Goal: Task Accomplishment & Management: Complete application form

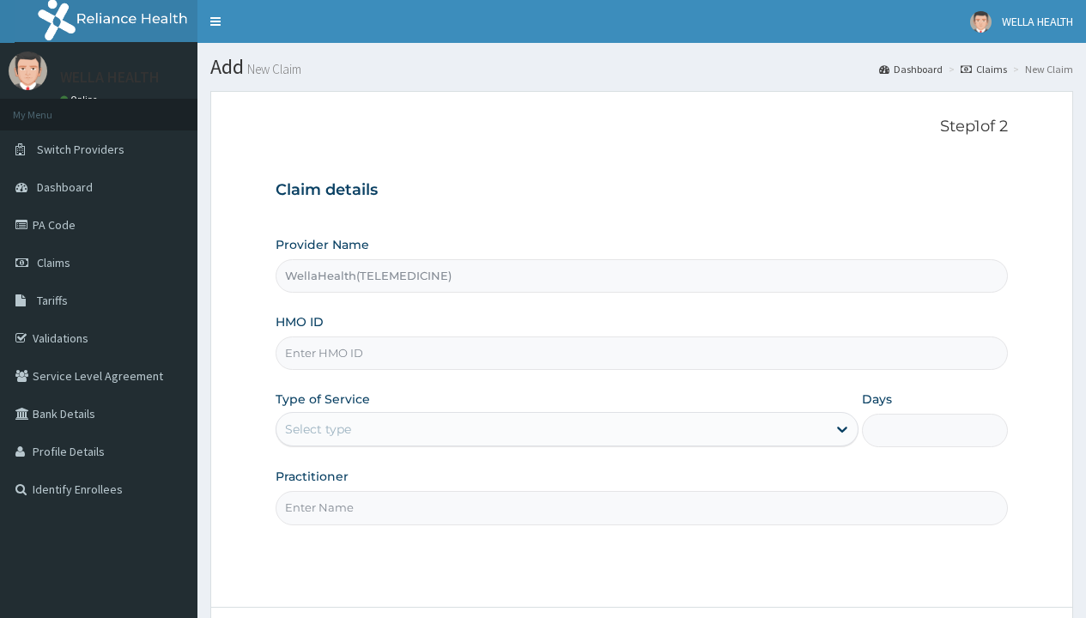
type input "WellaHealth(TELEMEDICINE)"
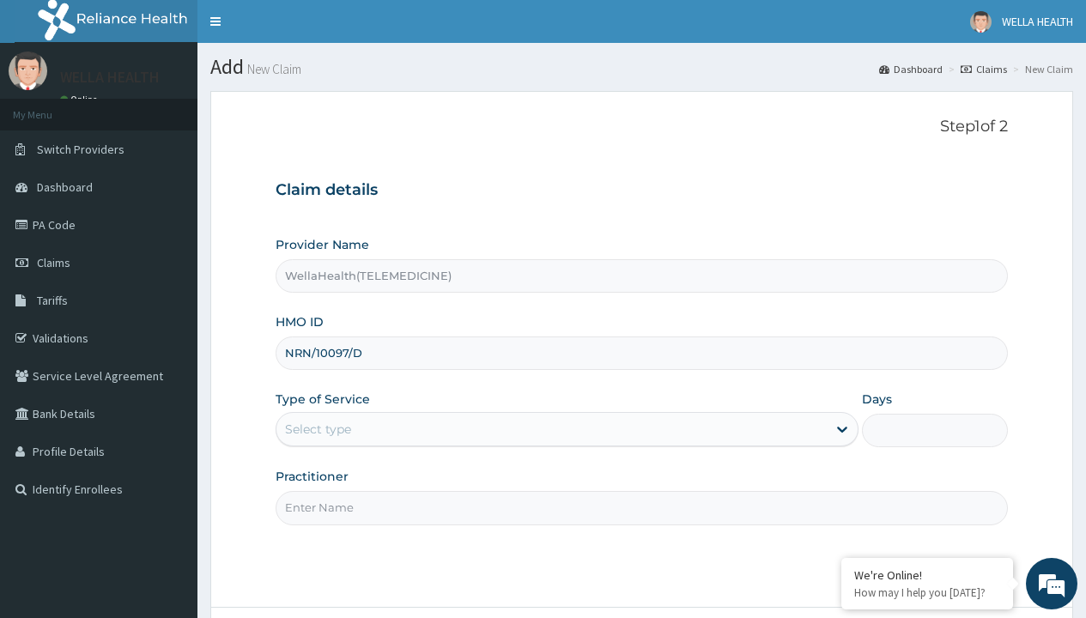
type input "NRN/10097/D"
type input "WellaHealth"
click at [318, 429] on div "Select type" at bounding box center [318, 429] width 66 height 17
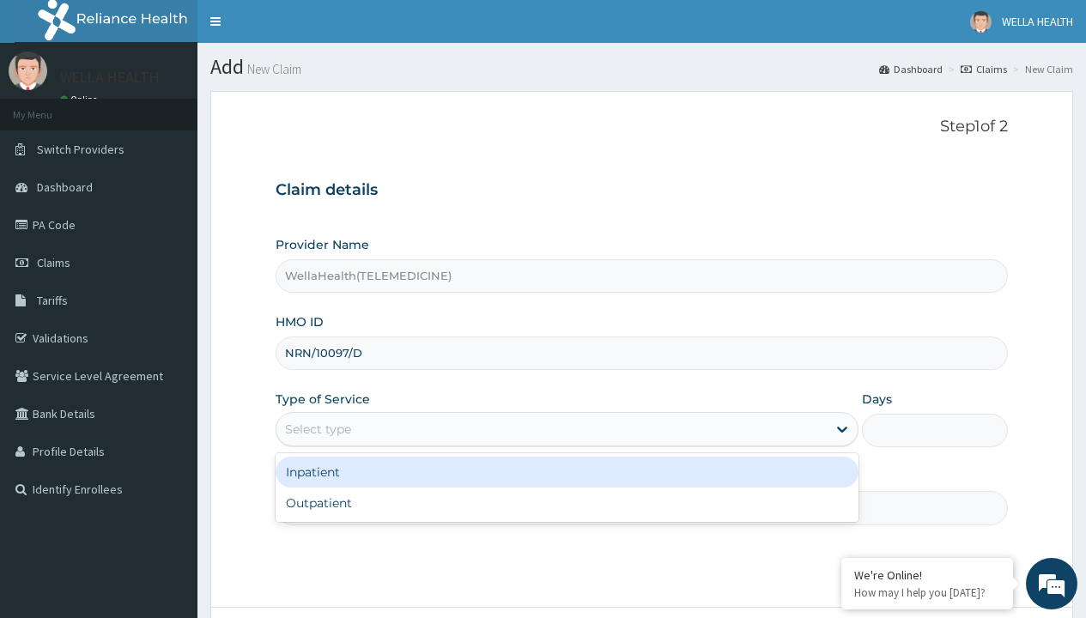
click at [567, 503] on div "Outpatient" at bounding box center [567, 503] width 583 height 31
type input "1"
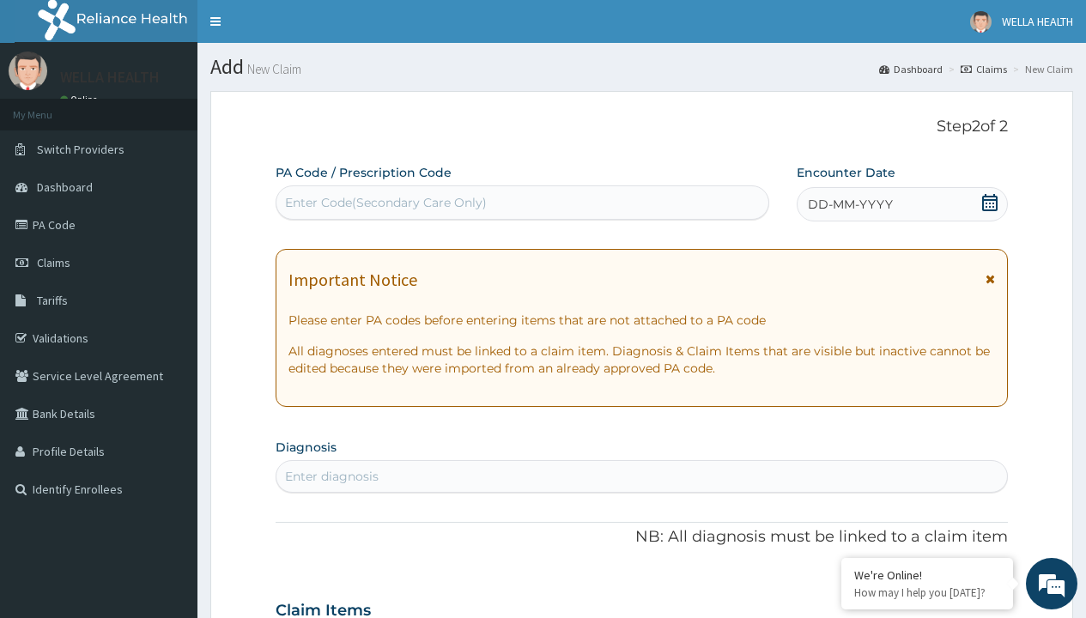
scroll to position [143, 0]
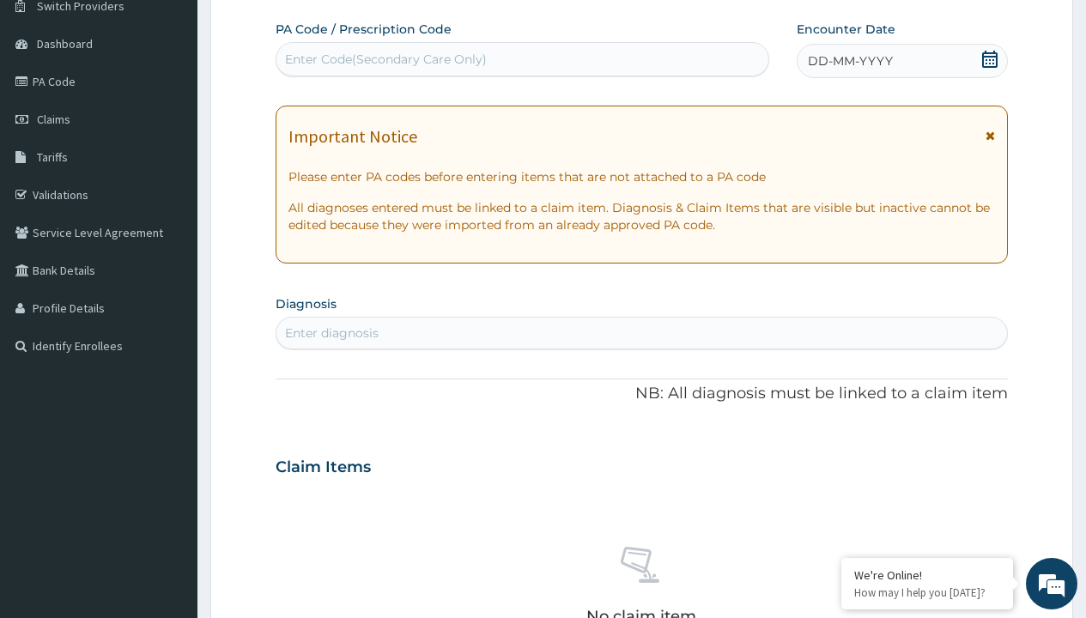
click at [849, 61] on span "DD-MM-YYYY" at bounding box center [850, 60] width 85 height 17
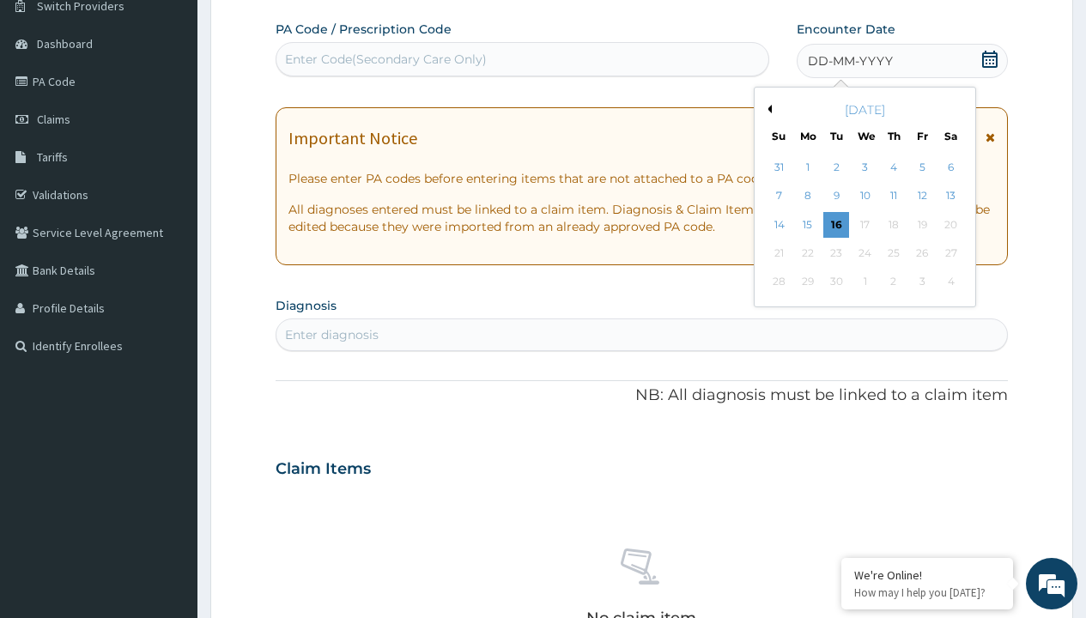
click at [767, 109] on button "Previous Month" at bounding box center [767, 109] width 9 height 9
click at [951, 224] on div "16" at bounding box center [951, 225] width 26 height 26
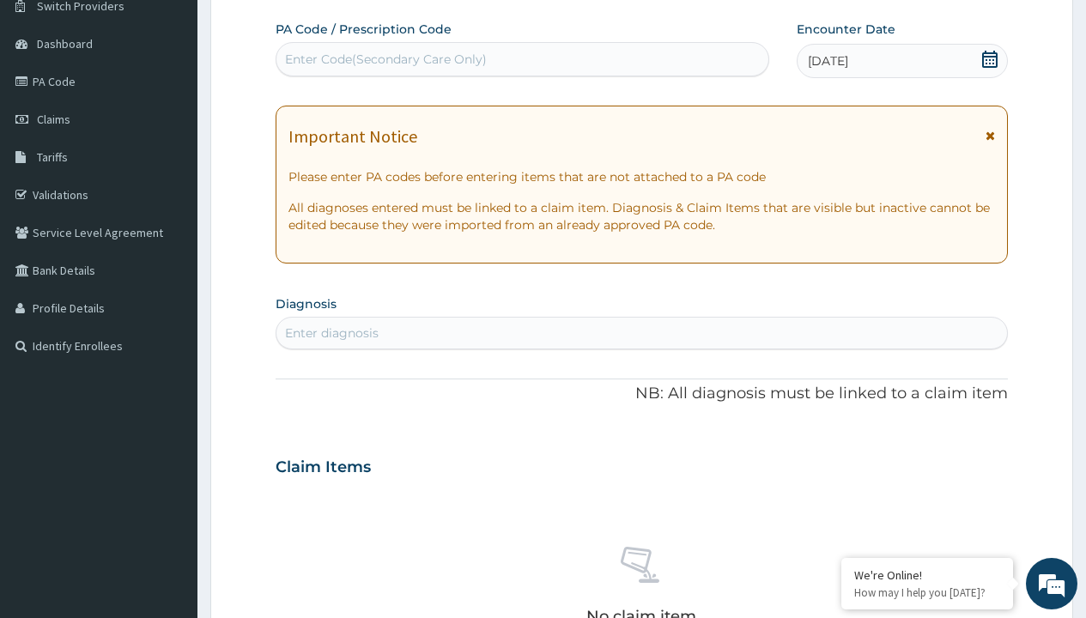
click at [385, 59] on div "Enter Code(Secondary Care Only)" at bounding box center [386, 59] width 202 height 17
type input "PR/C7928038"
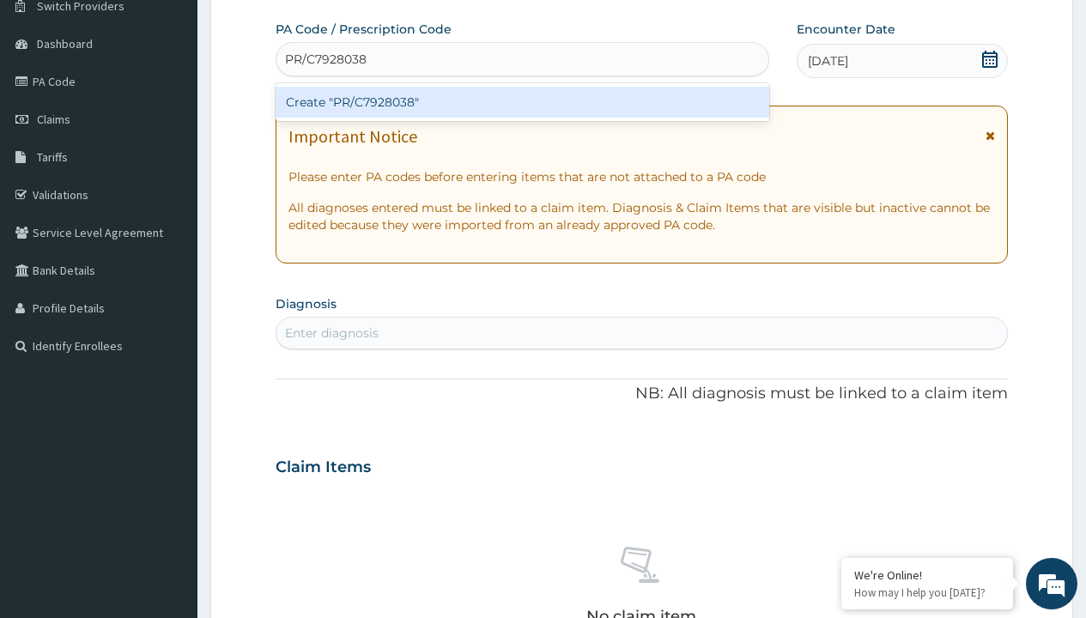
scroll to position [0, 0]
click at [522, 102] on div "Create "PR/C7928038"" at bounding box center [522, 102] width 493 height 31
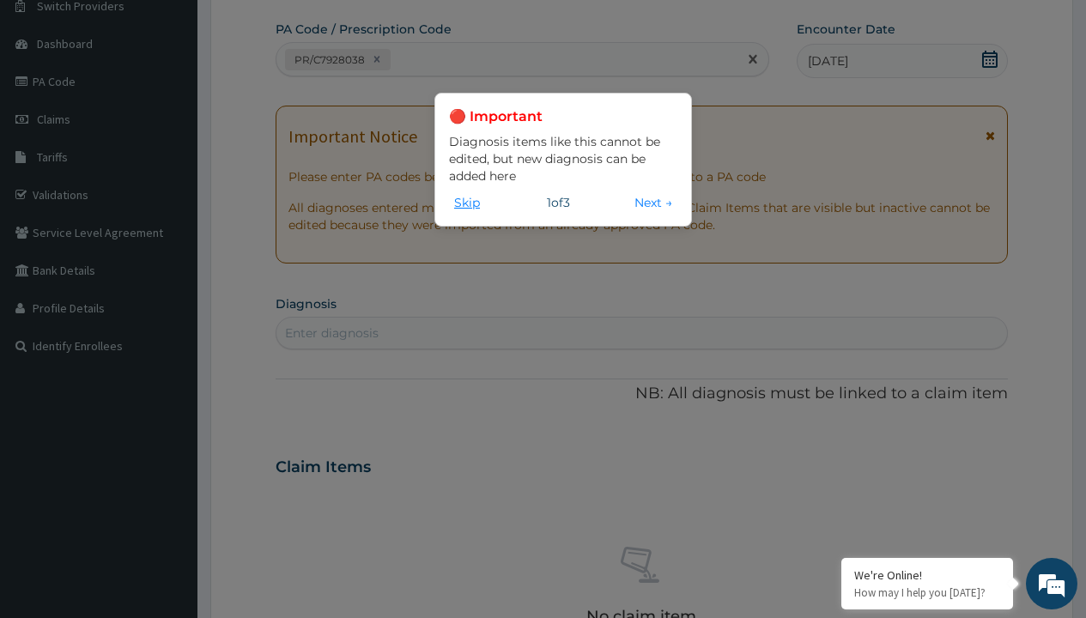
click at [467, 202] on button "Skip" at bounding box center [467, 202] width 36 height 19
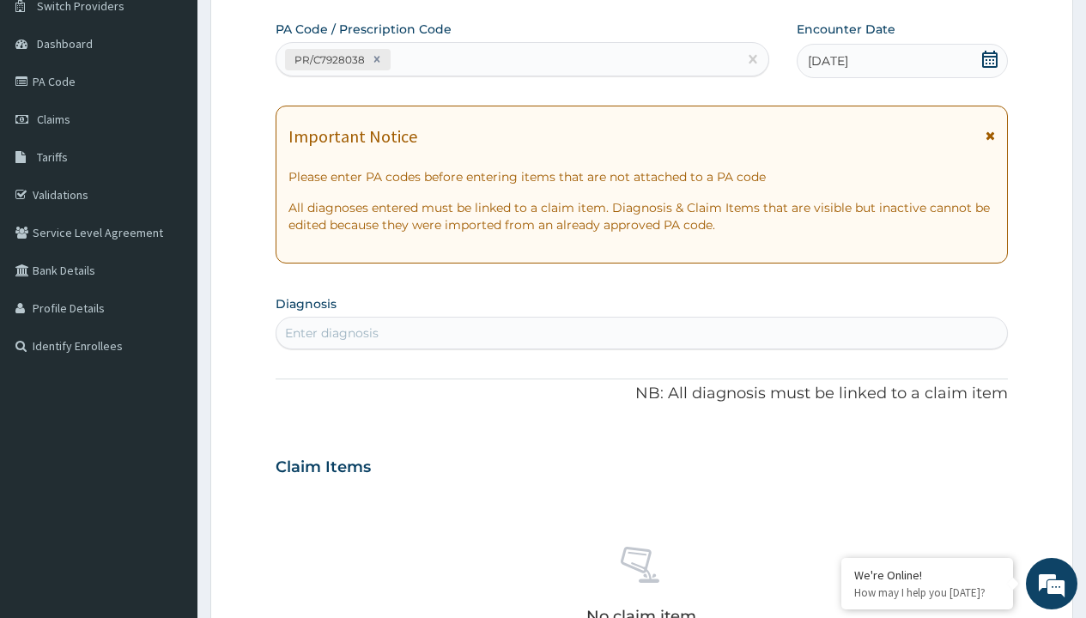
click at [332, 333] on div "Enter diagnosis" at bounding box center [332, 333] width 94 height 17
type input "prescription collected"
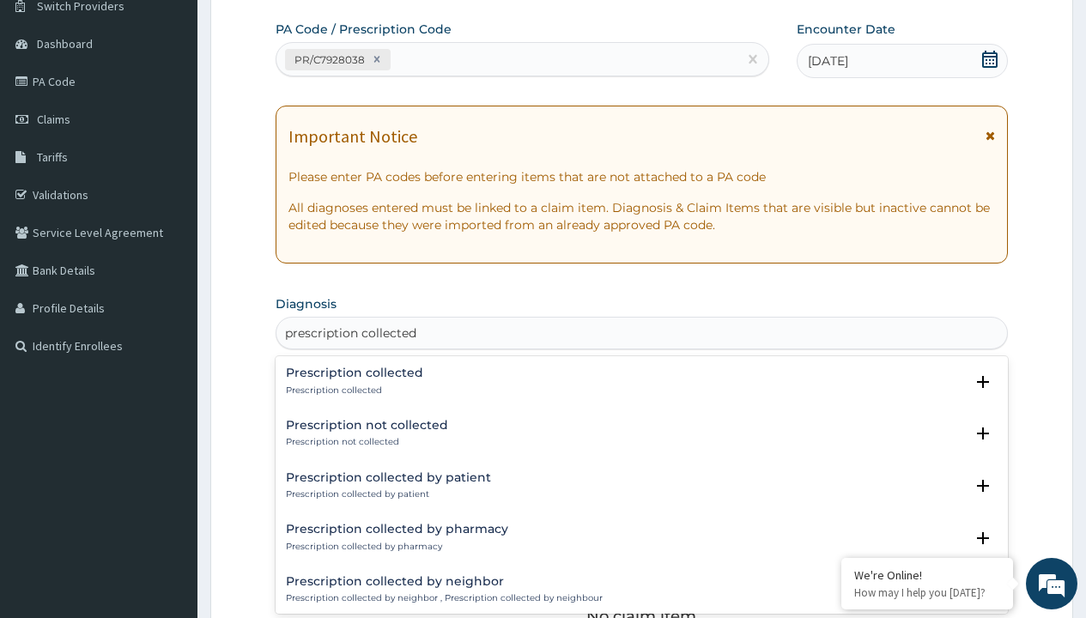
click at [352, 390] on p "Prescription collected" at bounding box center [354, 391] width 137 height 12
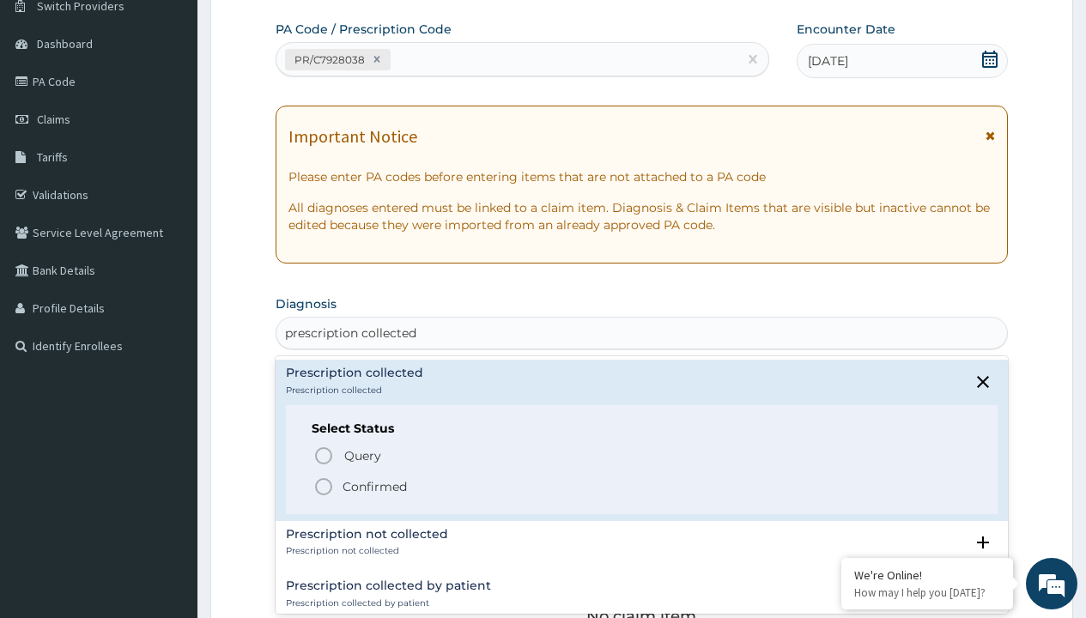
click at [374, 486] on p "Confirmed" at bounding box center [375, 486] width 64 height 17
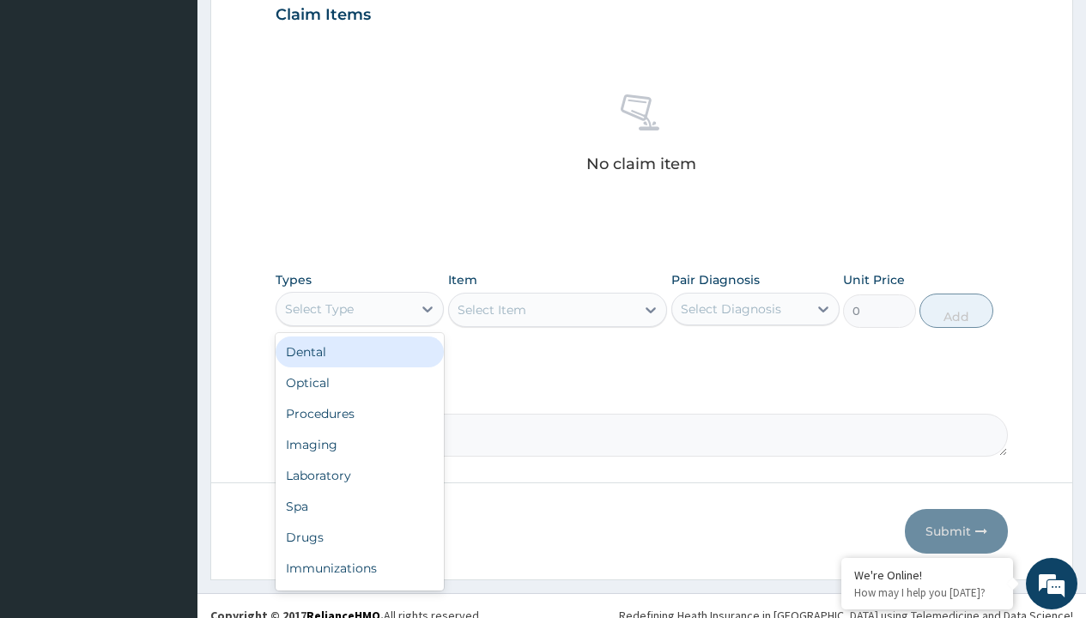
type input "procedures"
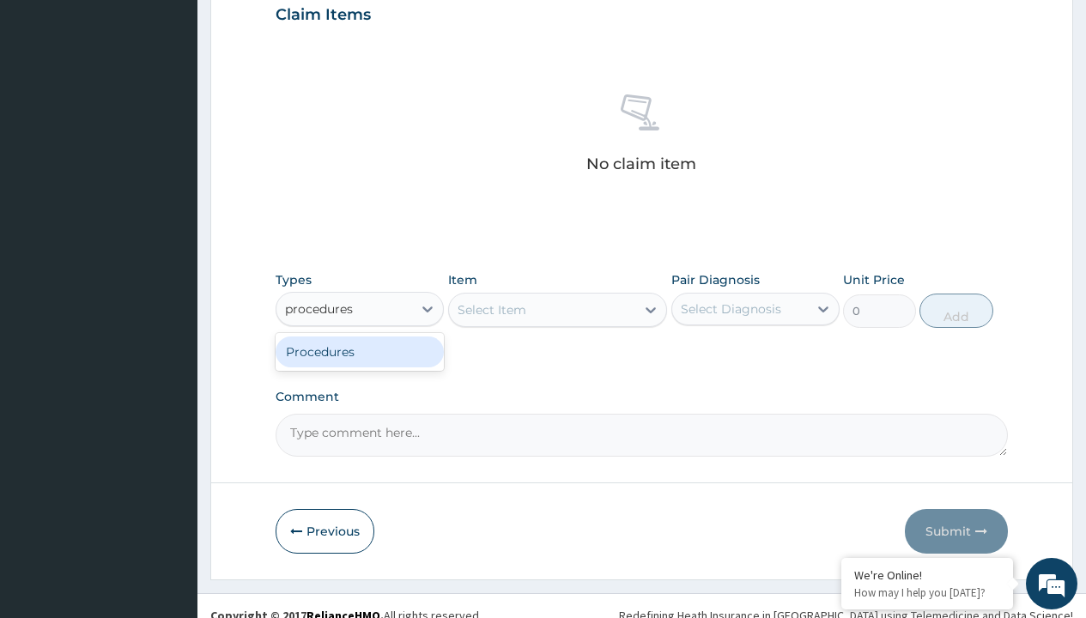
click at [360, 351] on div "Procedures" at bounding box center [360, 352] width 168 height 31
click at [491, 309] on div "Select Item" at bounding box center [492, 309] width 69 height 17
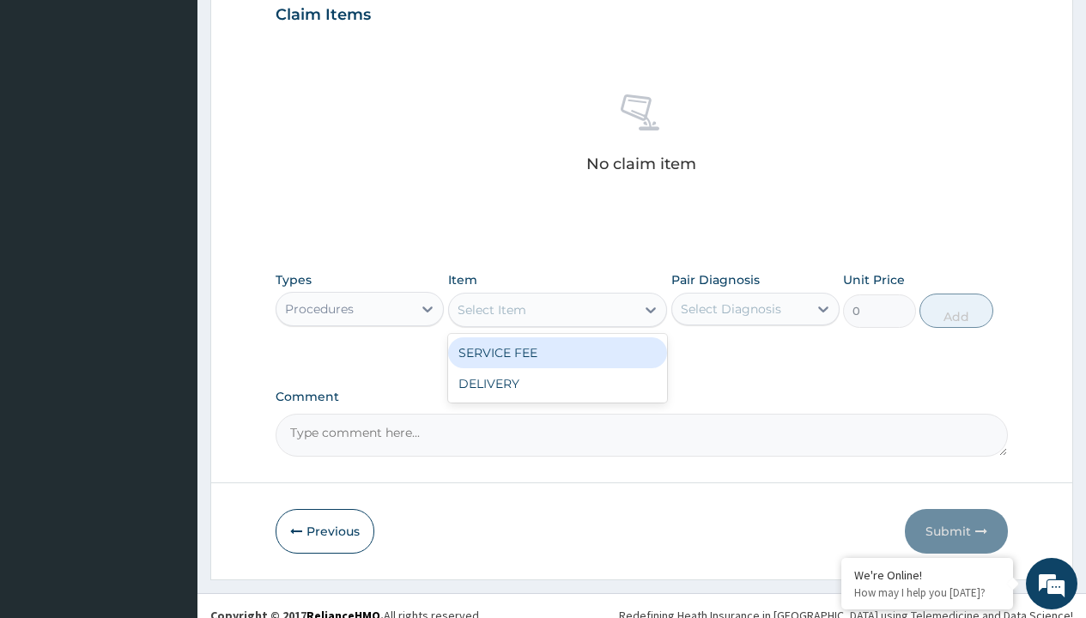
type input "service fee"
click at [557, 352] on div "SERVICE FEE" at bounding box center [558, 353] width 220 height 31
type input "100"
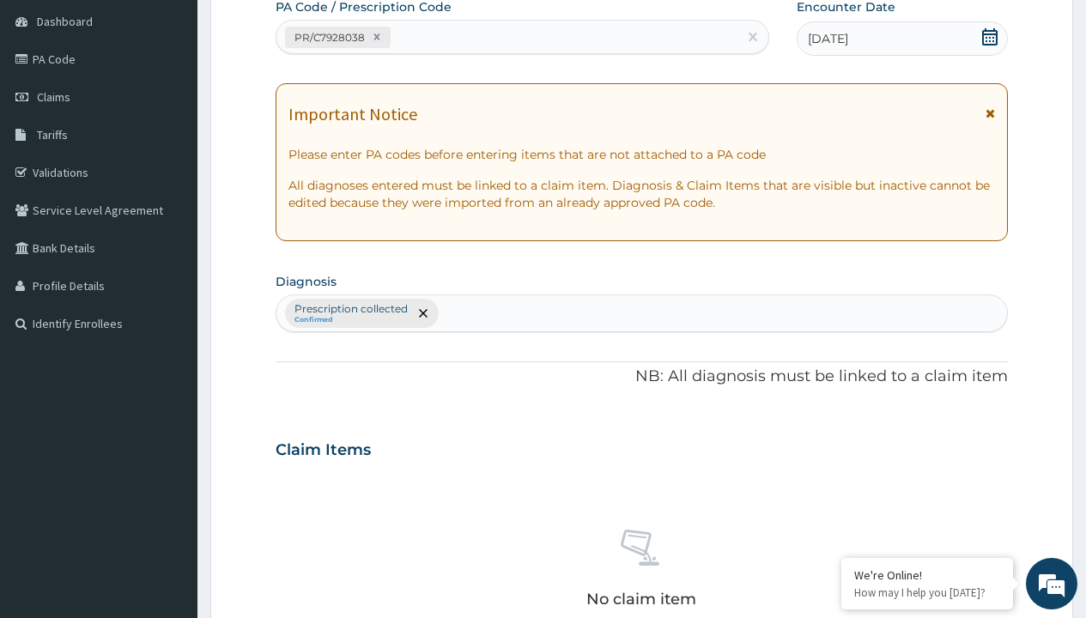
type input "prescription collected"
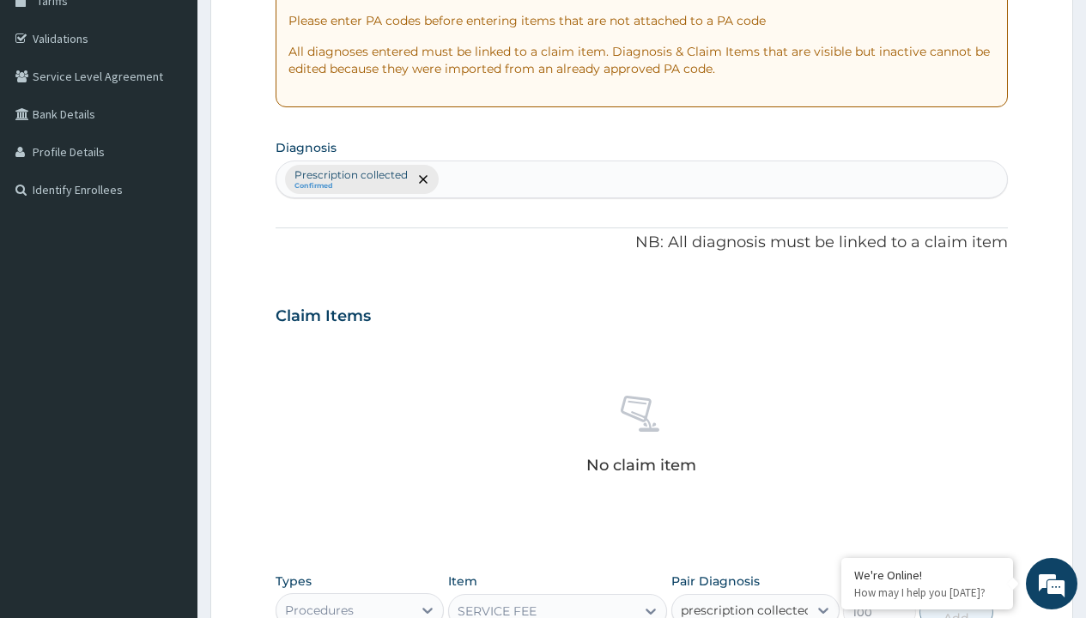
checkbox input "true"
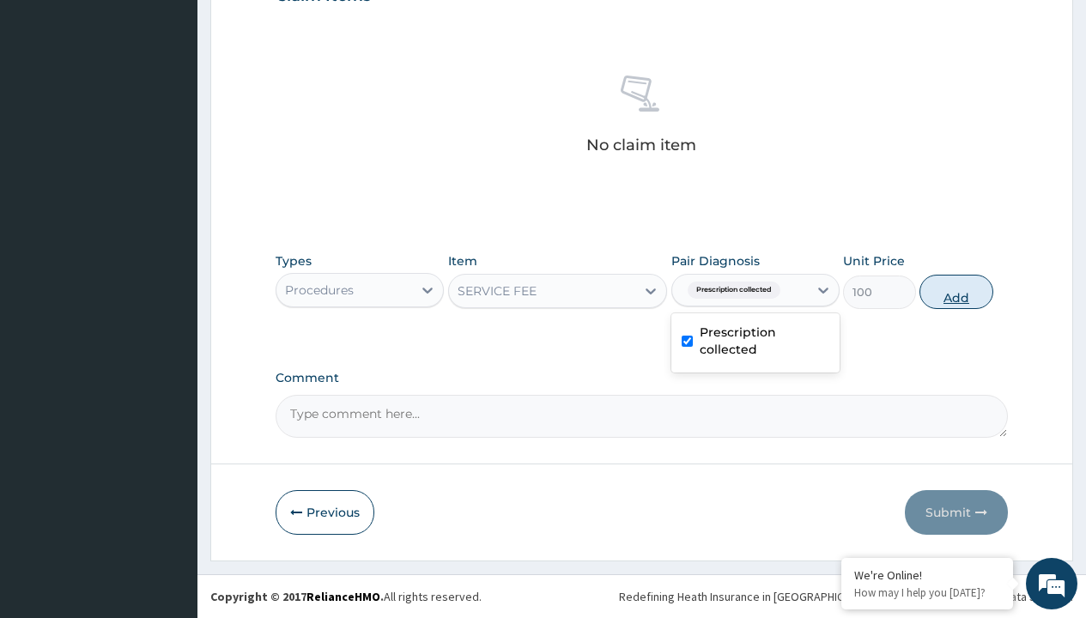
click at [957, 291] on button "Add" at bounding box center [956, 292] width 73 height 34
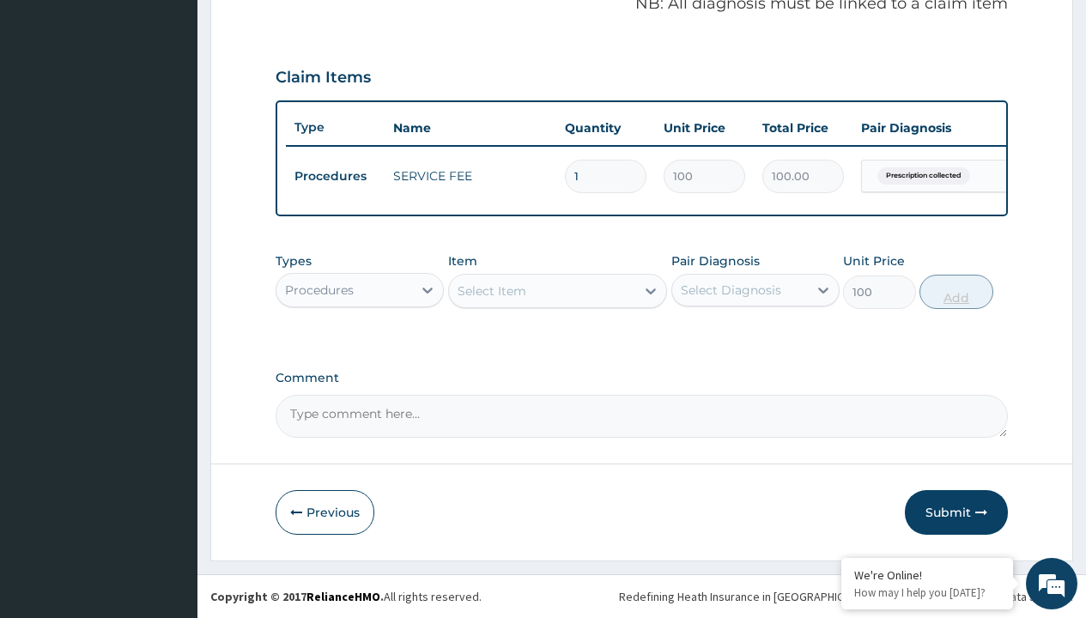
type input "0"
click at [319, 289] on div "Procedures" at bounding box center [319, 290] width 69 height 17
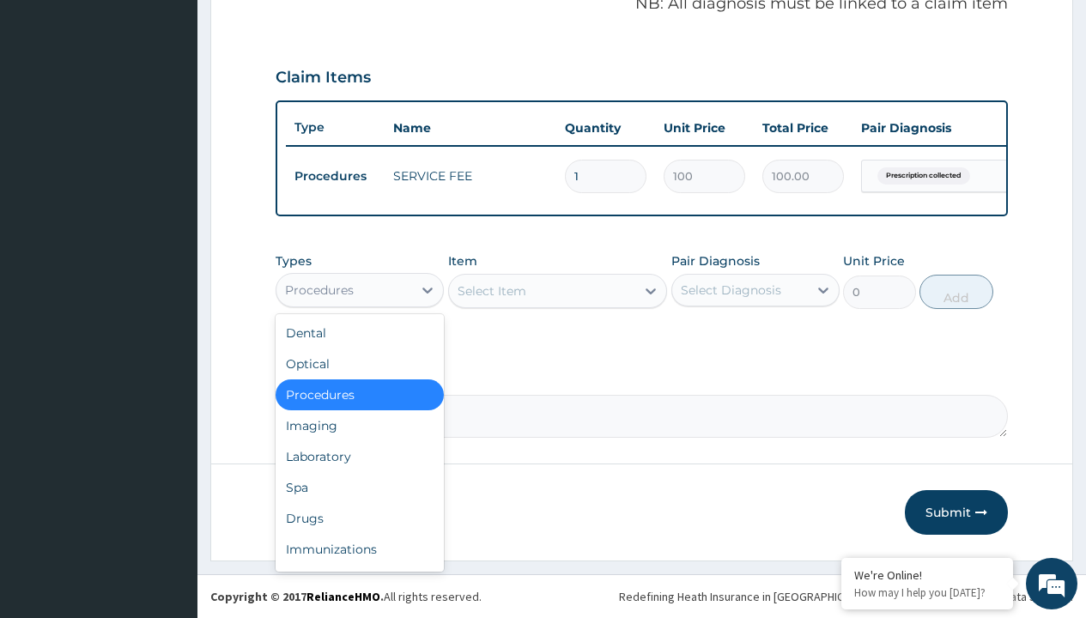
type input "drugs"
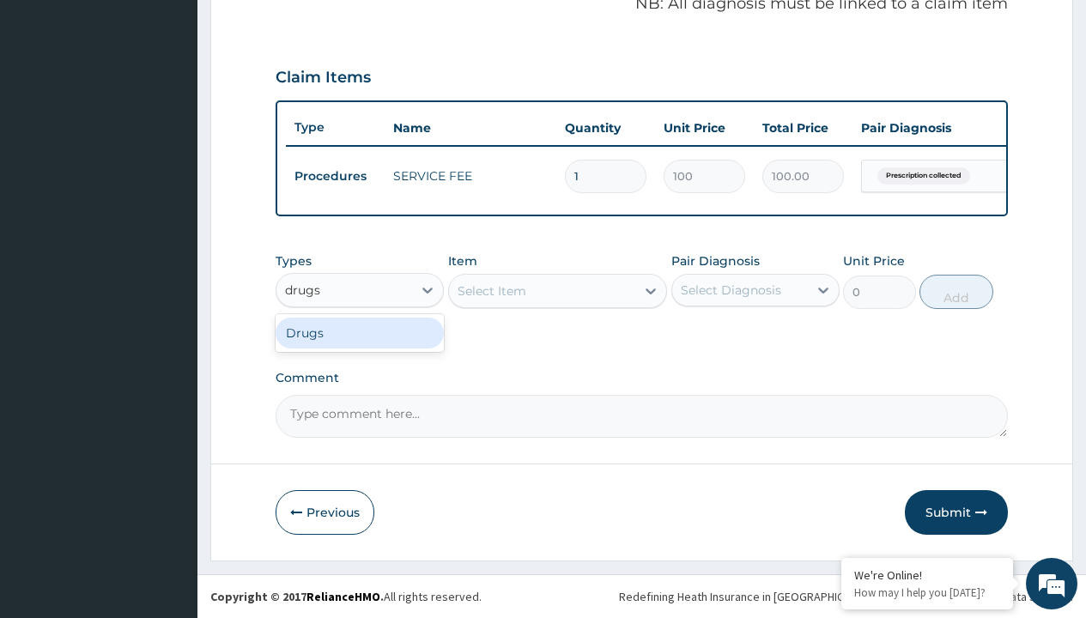
click at [360, 332] on div "Drugs" at bounding box center [360, 333] width 168 height 31
click at [491, 290] on div "Select Item" at bounding box center [558, 291] width 220 height 34
type input "[MEDICAL_DATA] syrup emzor/[PERSON_NAME]"
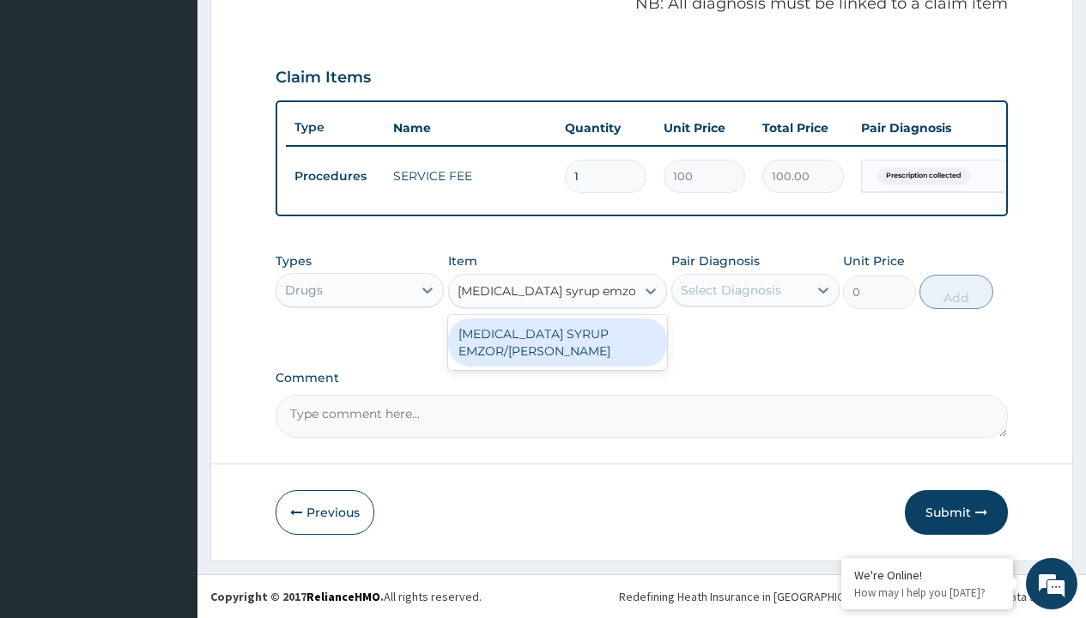
click at [557, 342] on div "[MEDICAL_DATA] SYRUP EMZOR/[PERSON_NAME]" at bounding box center [558, 343] width 220 height 48
type input "1214.099975585938"
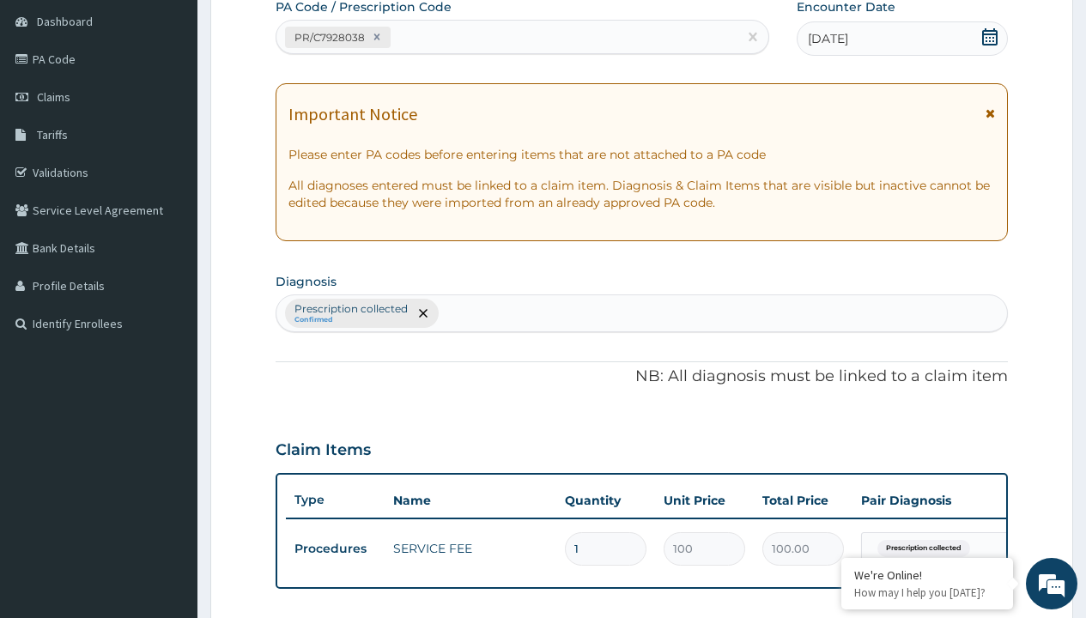
type input "prescription collected"
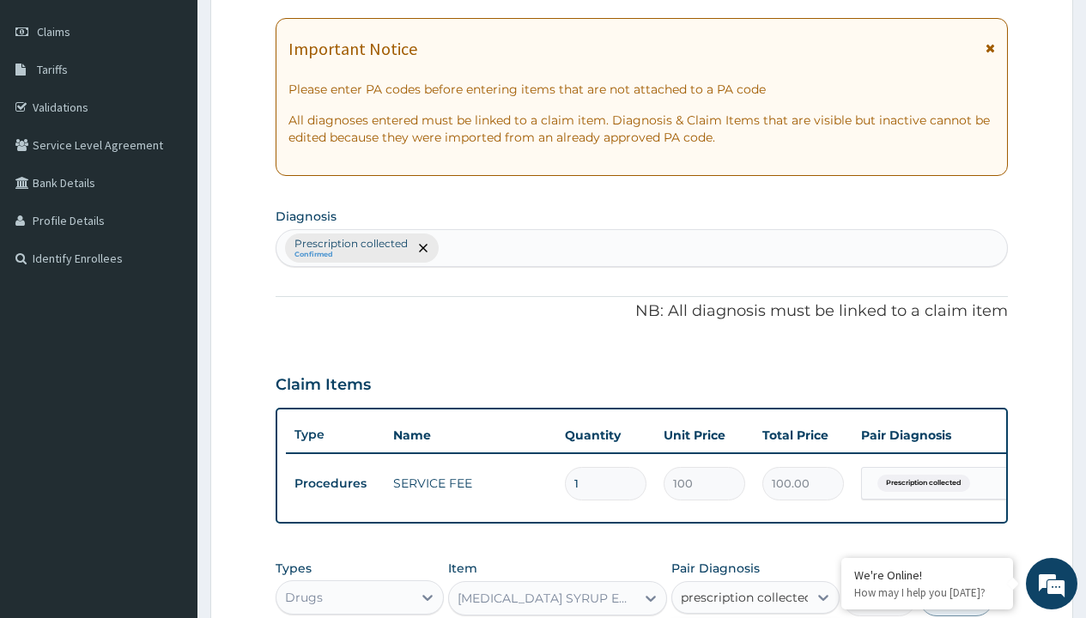
checkbox input "true"
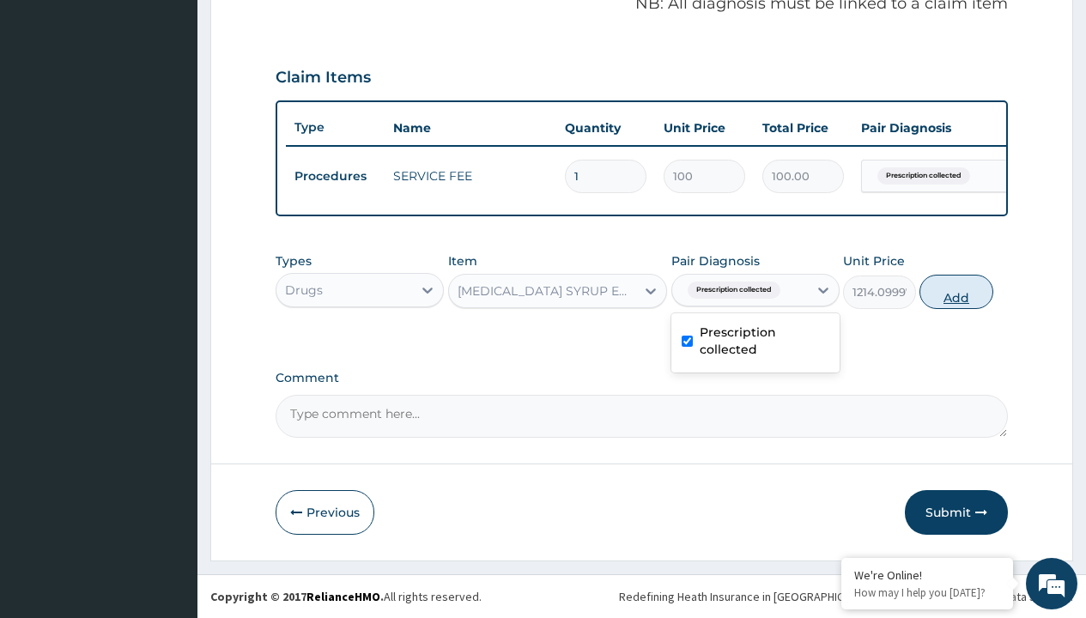
click at [957, 291] on button "Add" at bounding box center [956, 292] width 73 height 34
type input "0"
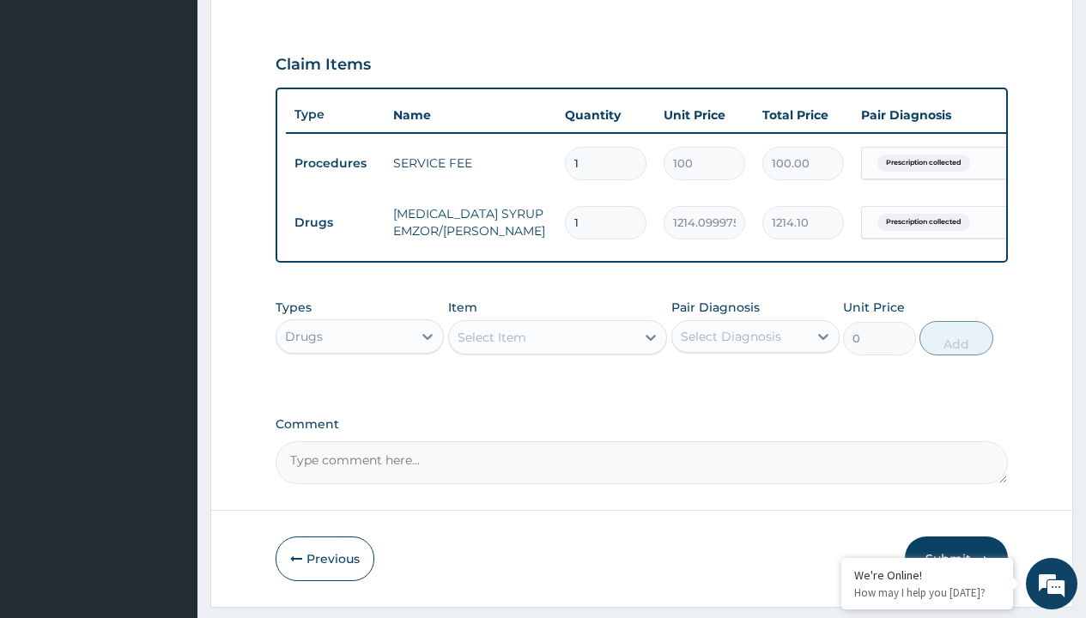
click at [335, 222] on td "Drugs" at bounding box center [335, 223] width 99 height 32
type input "drugs"
click at [360, 392] on div "Drugs" at bounding box center [360, 379] width 168 height 31
click at [491, 346] on div "Select Item" at bounding box center [492, 337] width 69 height 17
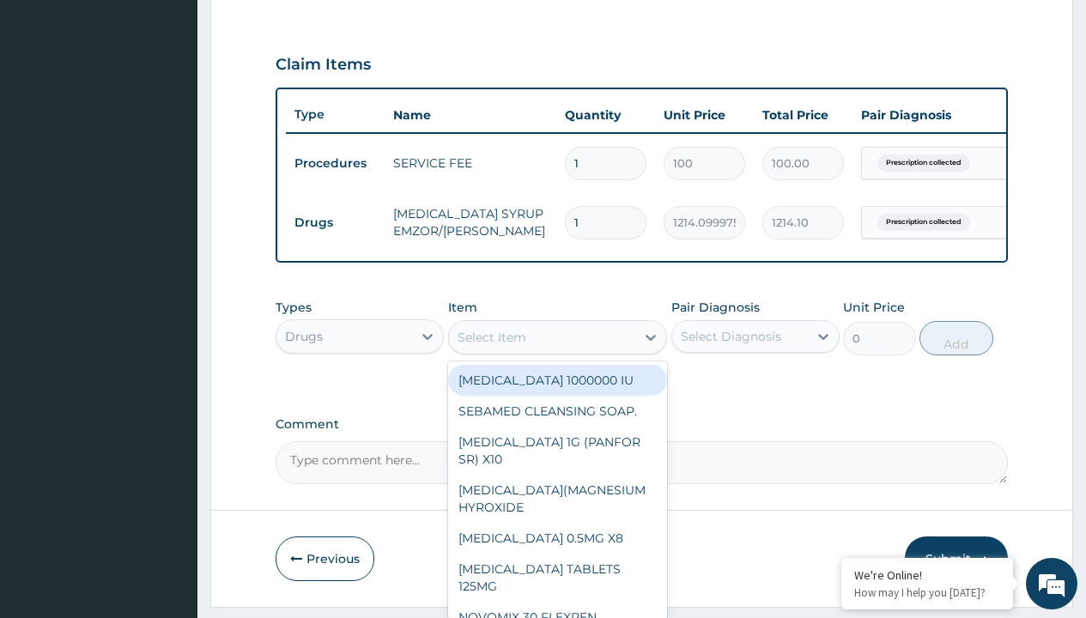
type input "[MEDICAL_DATA] caps 2mg/sach"
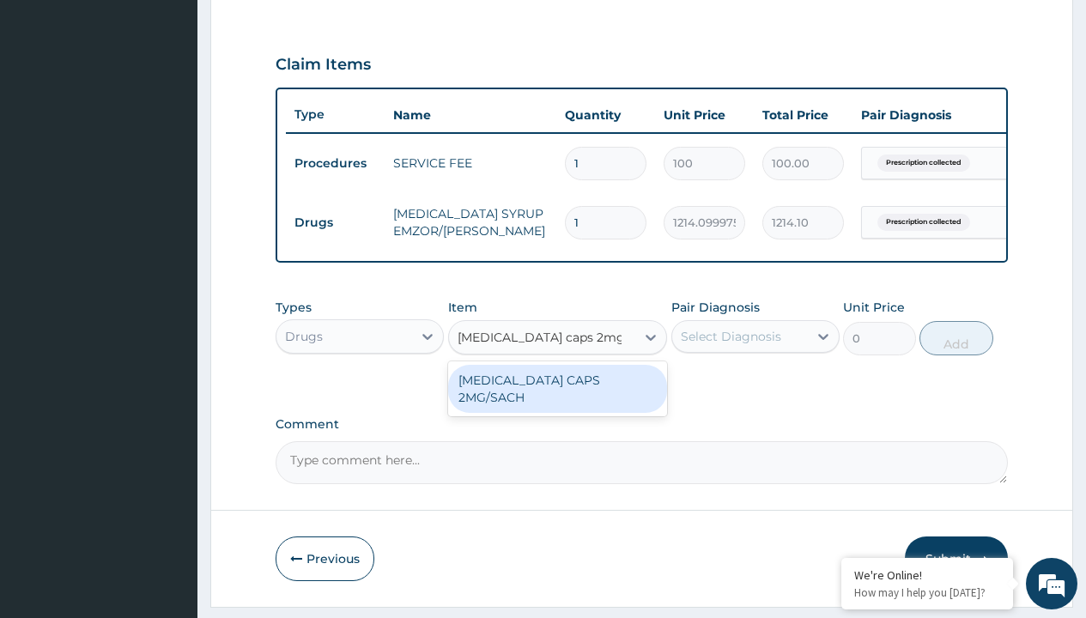
click at [557, 392] on div "[MEDICAL_DATA] CAPS 2MG/SACH" at bounding box center [558, 389] width 220 height 48
type input "420"
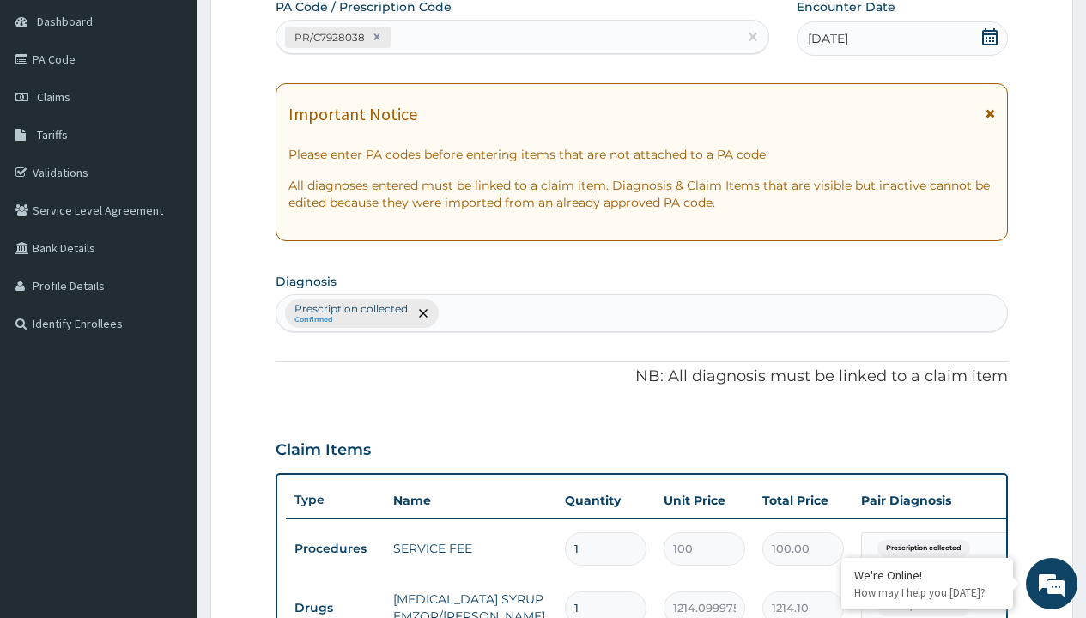
type input "prescription collected"
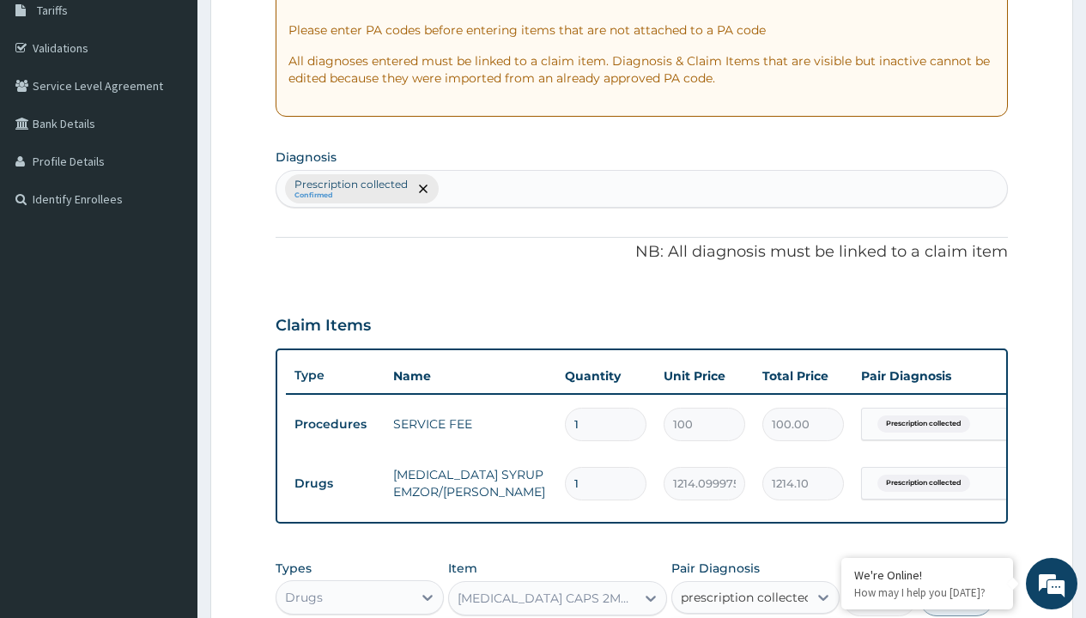
checkbox input "true"
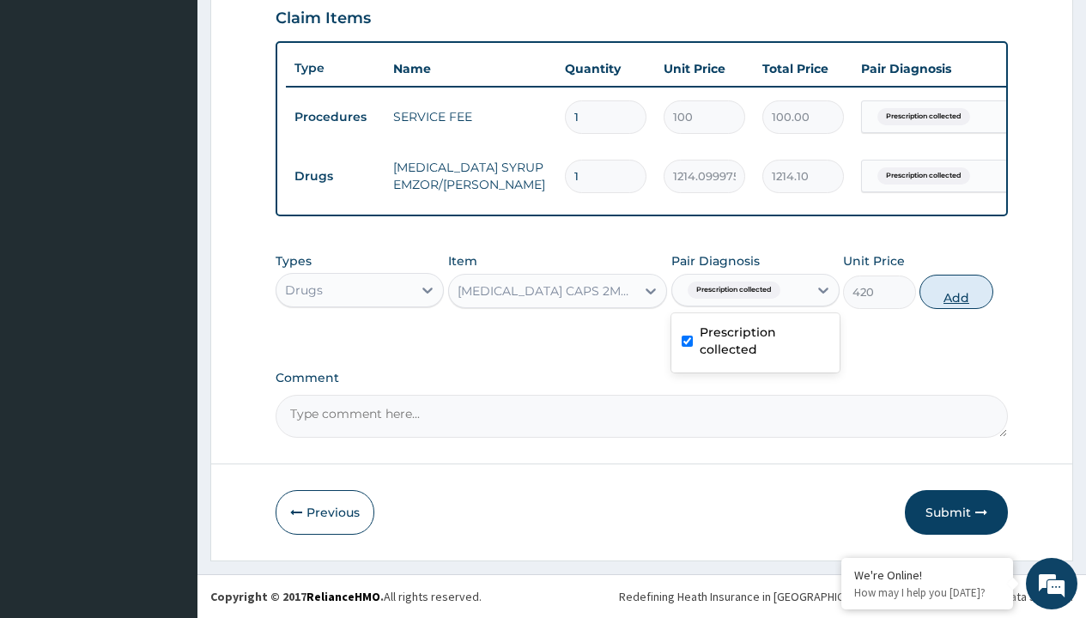
click at [957, 291] on button "Add" at bounding box center [956, 292] width 73 height 34
type input "0"
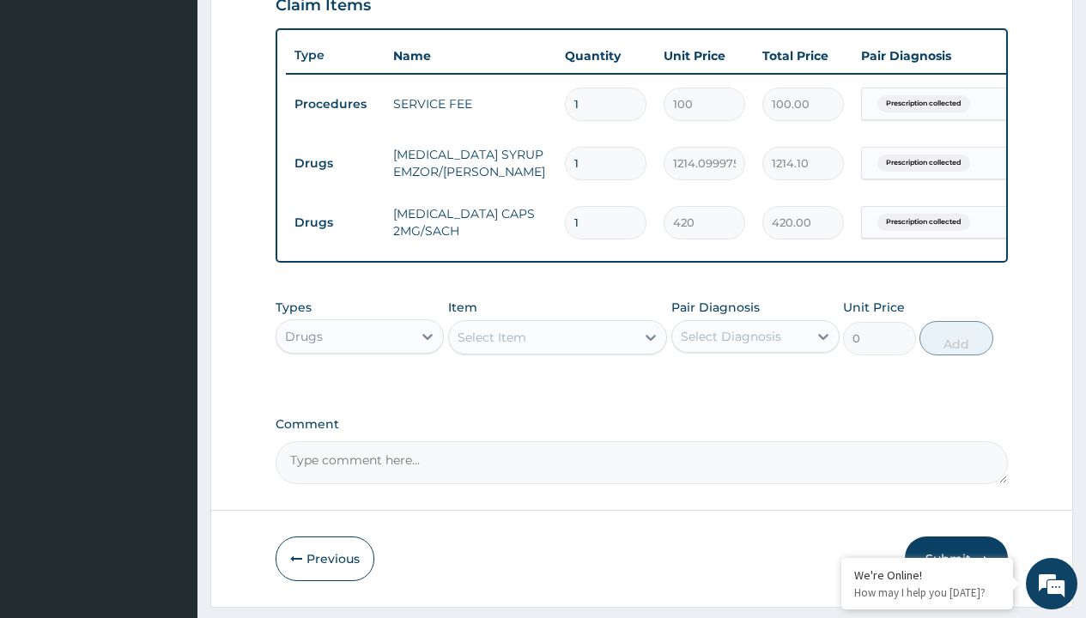
click at [335, 163] on td "Drugs" at bounding box center [335, 164] width 99 height 32
type input "drugs"
click at [360, 392] on div "Drugs" at bounding box center [360, 379] width 168 height 31
click at [491, 346] on div "Select Item" at bounding box center [492, 337] width 69 height 17
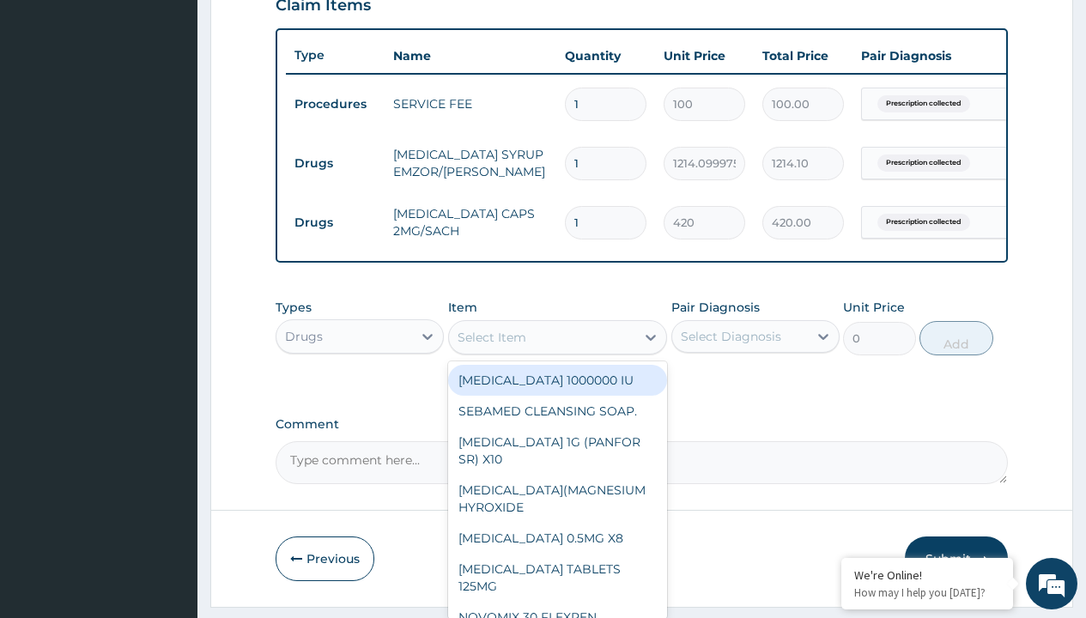
type input "[MEDICAL_DATA] syrup rophegan/[PERSON_NAME]"
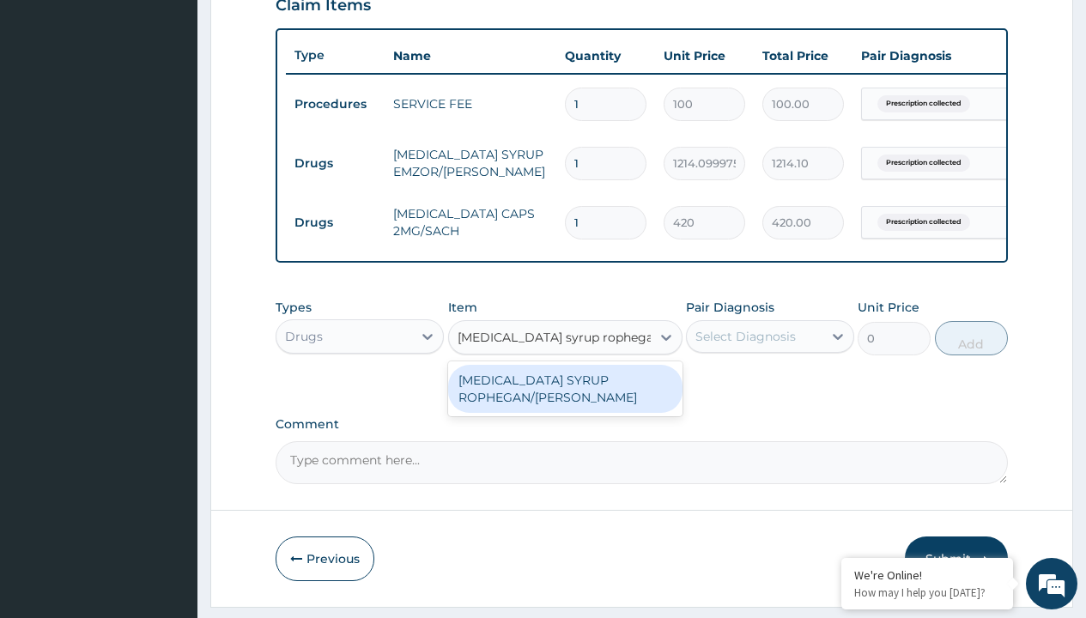
click at [565, 401] on div "[MEDICAL_DATA] SYRUP ROPHEGAN/[PERSON_NAME]" at bounding box center [565, 389] width 234 height 48
type input "2500"
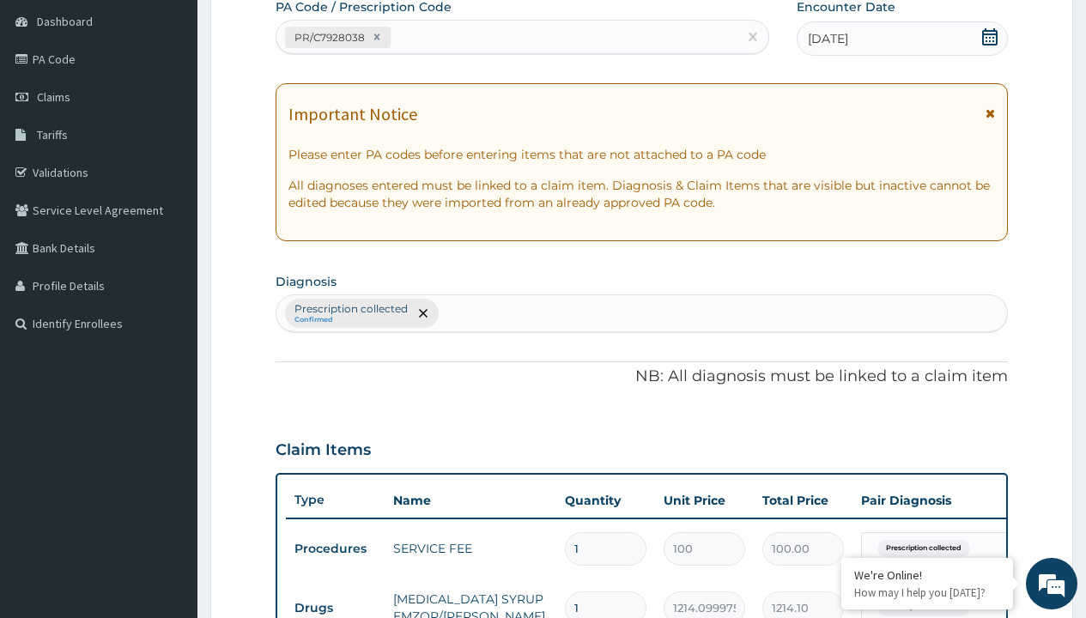
type input "prescription collected"
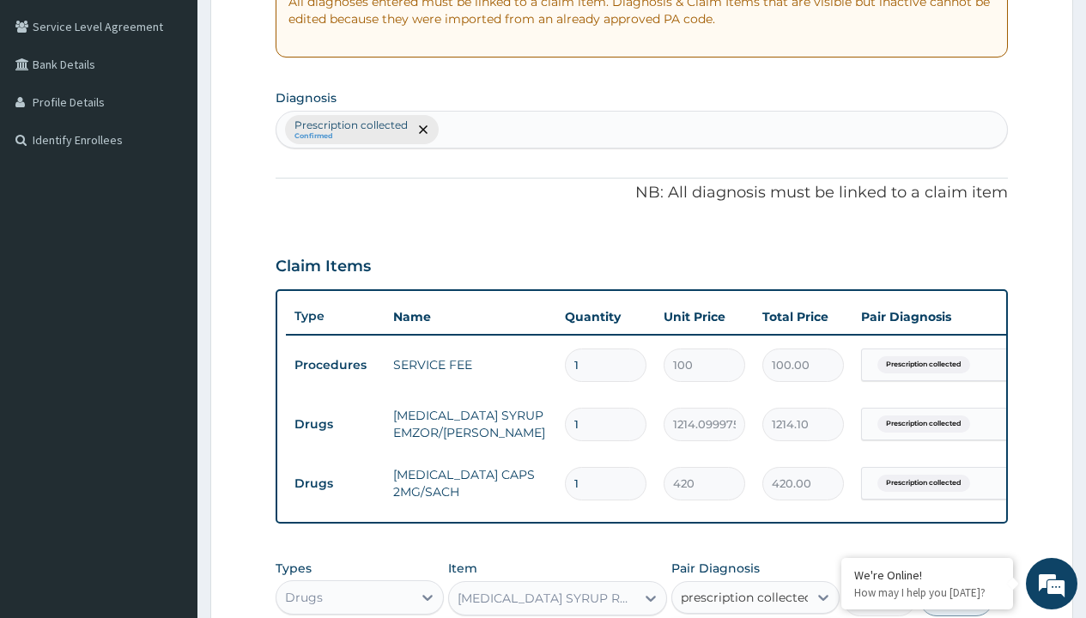
checkbox input "true"
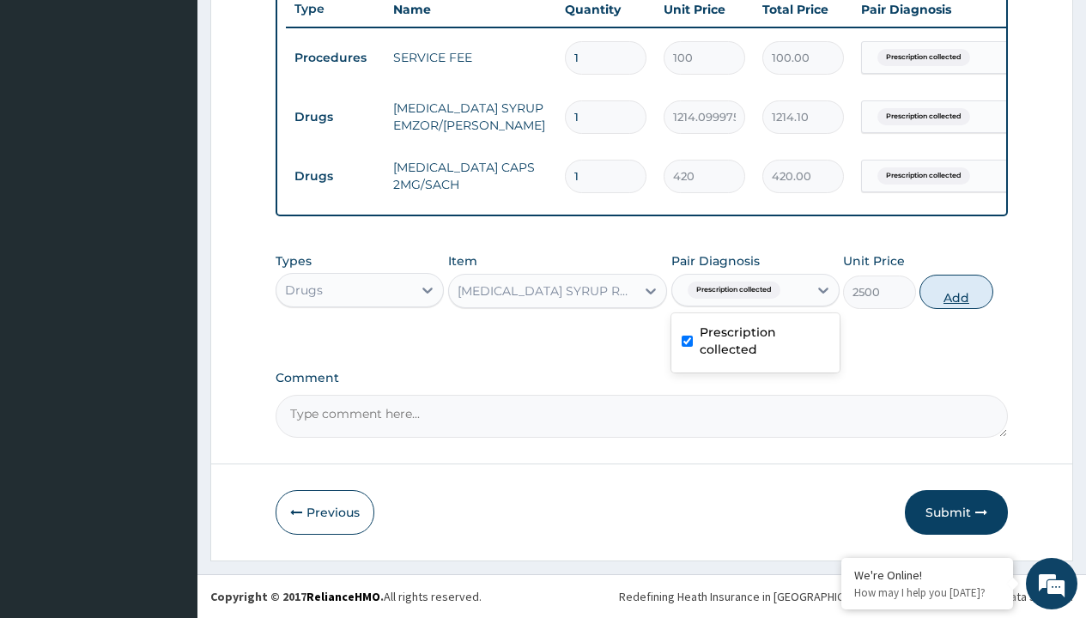
click at [957, 291] on button "Add" at bounding box center [956, 292] width 73 height 34
type input "0"
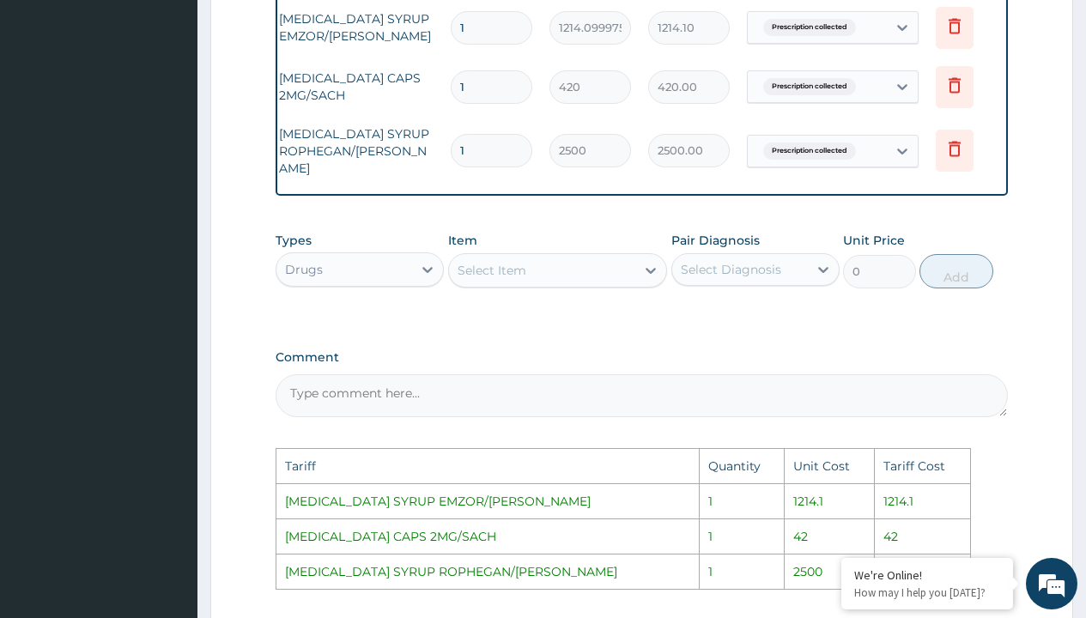
scroll to position [0, 130]
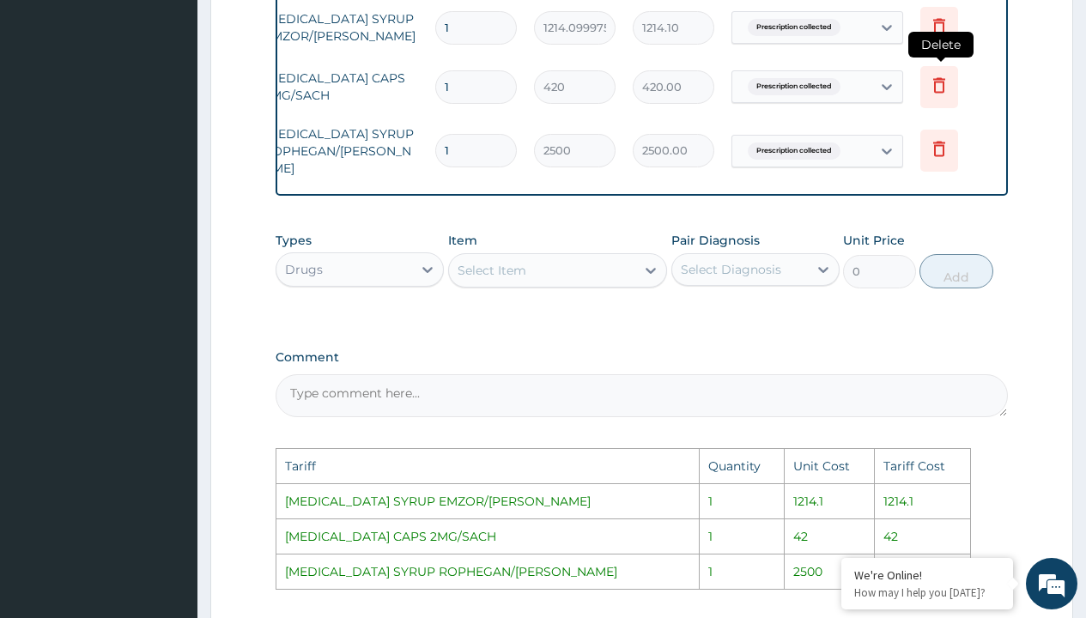
click at [942, 90] on icon at bounding box center [939, 85] width 21 height 21
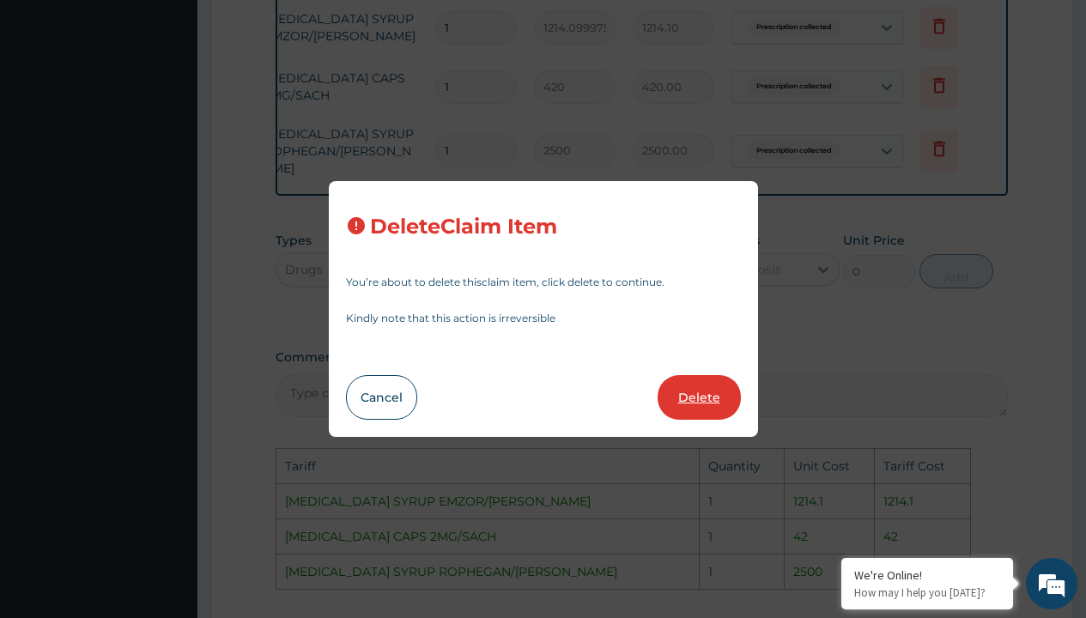
click at [716, 396] on button "Delete" at bounding box center [699, 397] width 83 height 45
type input "2500"
type input "2500.00"
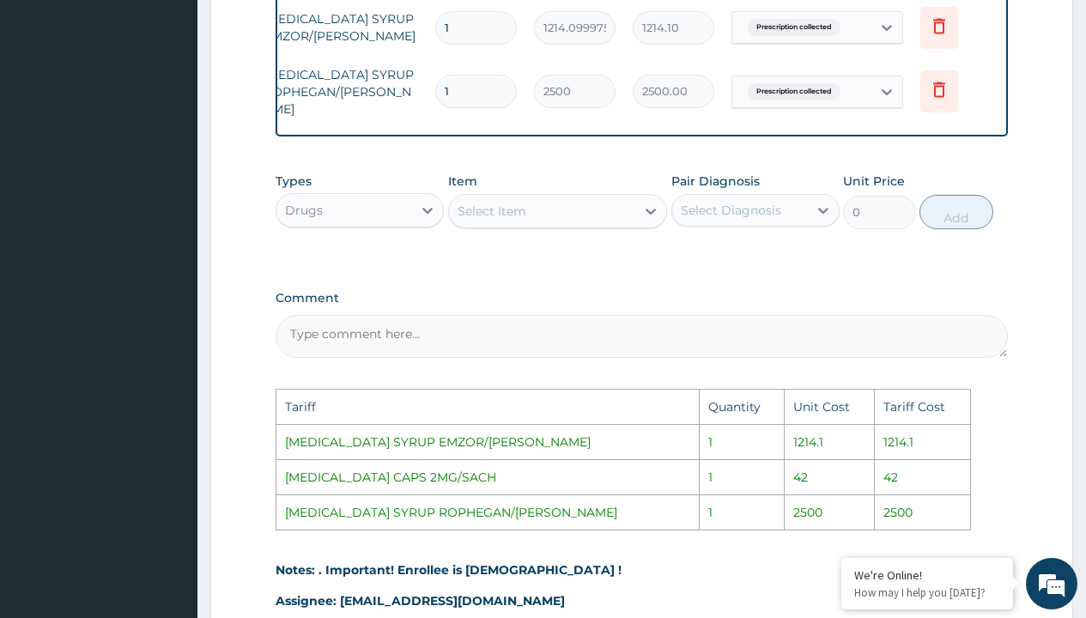
scroll to position [961, 0]
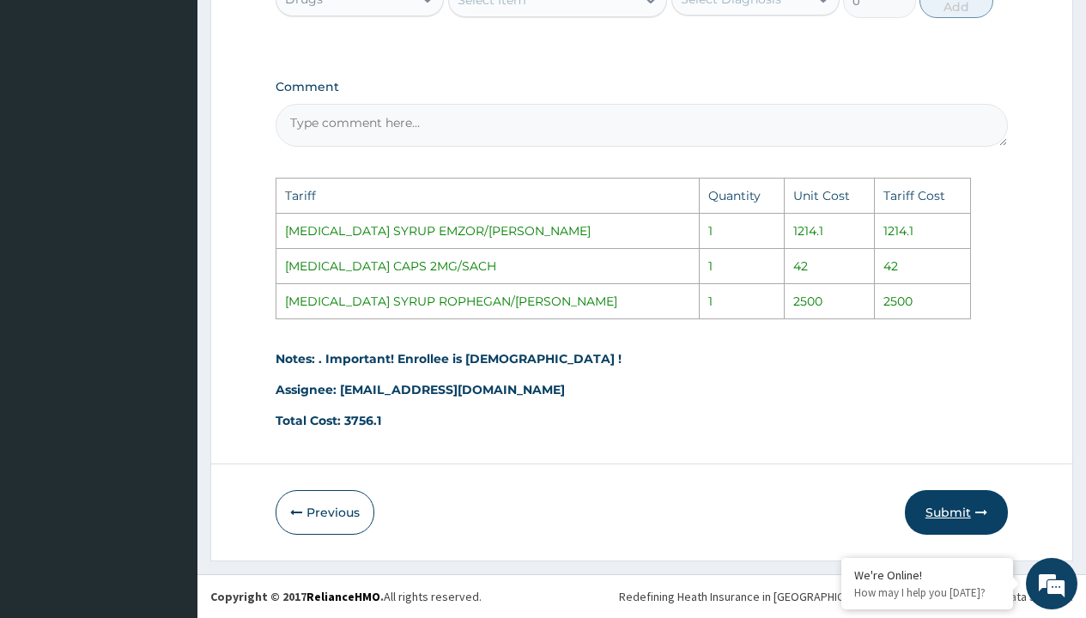
click at [963, 520] on button "Submit" at bounding box center [956, 512] width 103 height 45
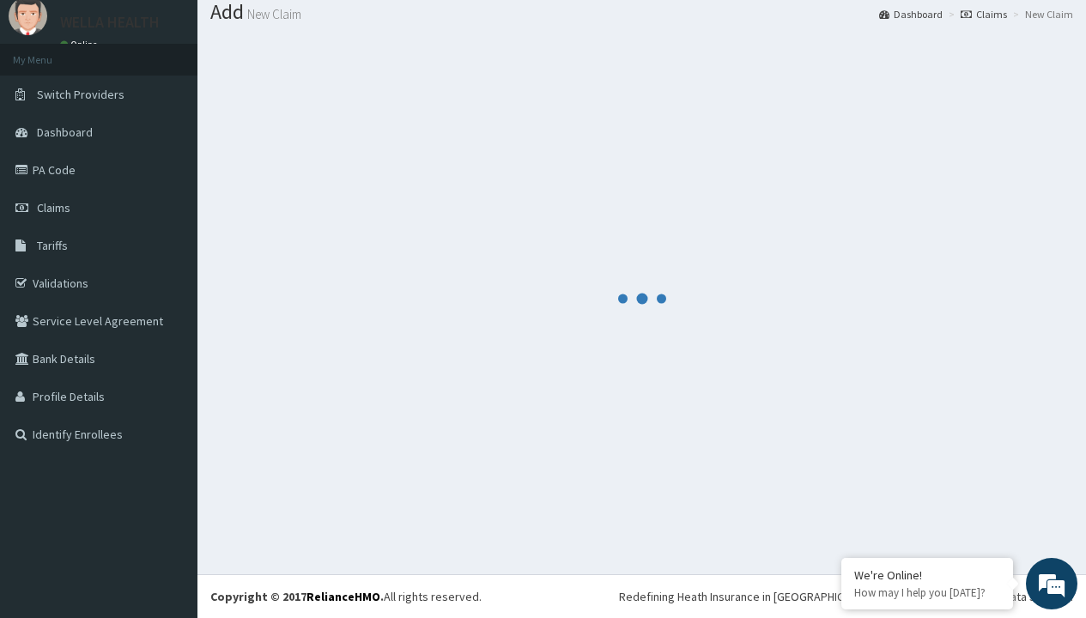
scroll to position [670, 0]
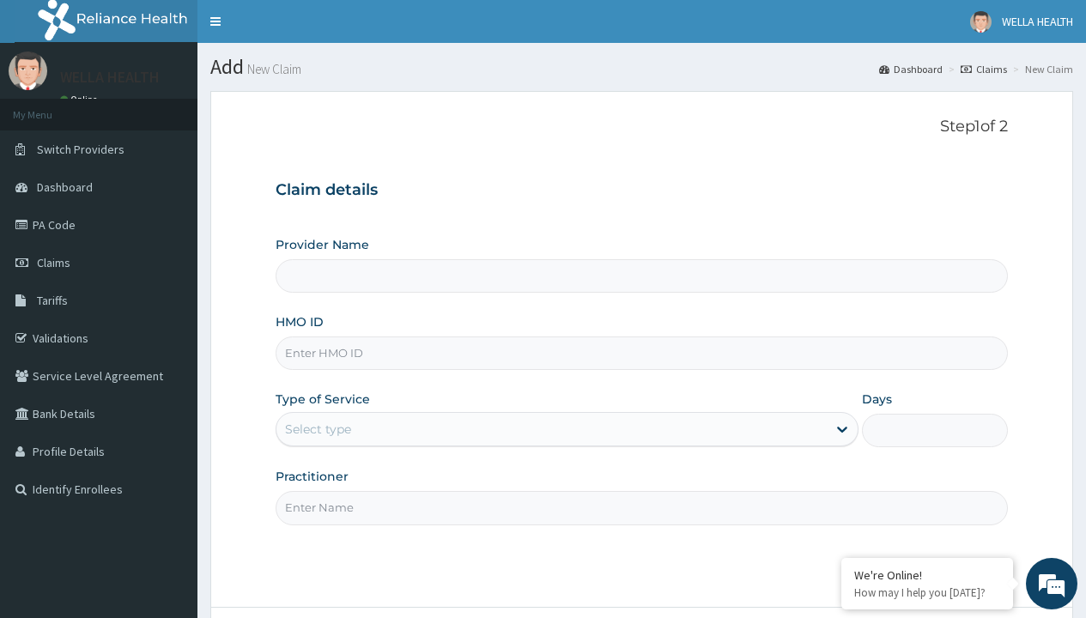
type input "WellaHealth(TELEMEDICINE)"
type input "SZX/10128/A"
type input "WellaHealth"
click at [318, 429] on div "Select type" at bounding box center [318, 429] width 66 height 17
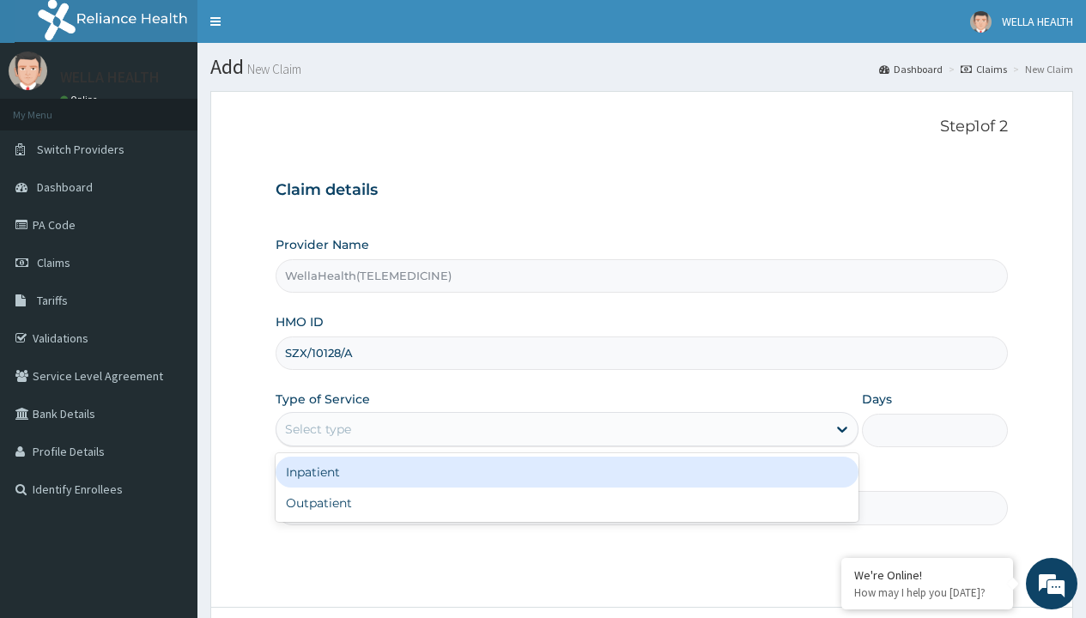
click at [567, 503] on div "Outpatient" at bounding box center [567, 503] width 583 height 31
type input "1"
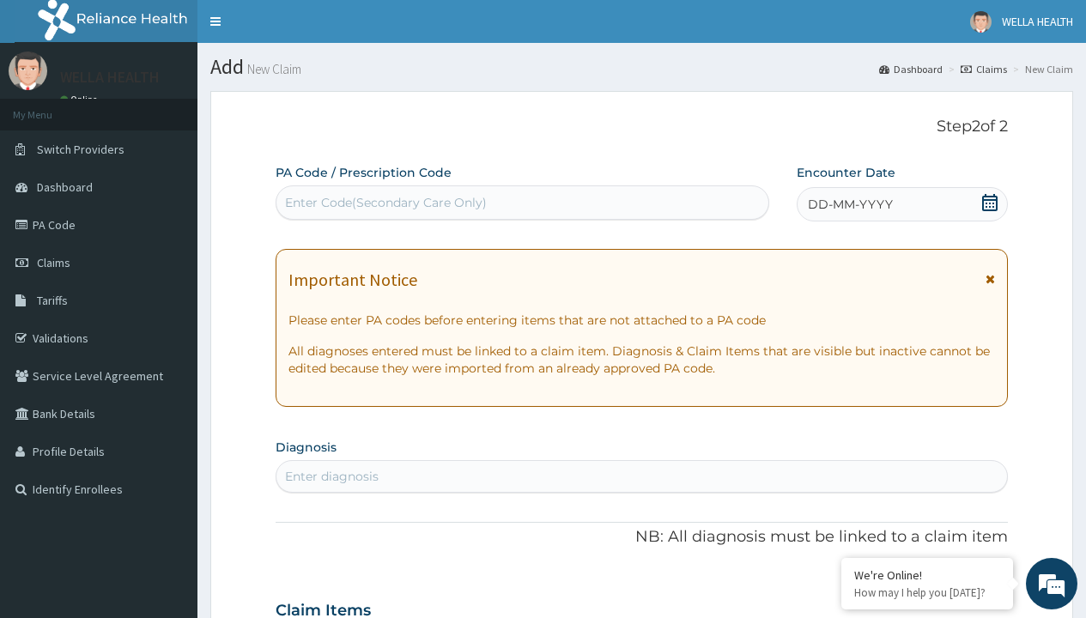
scroll to position [143, 0]
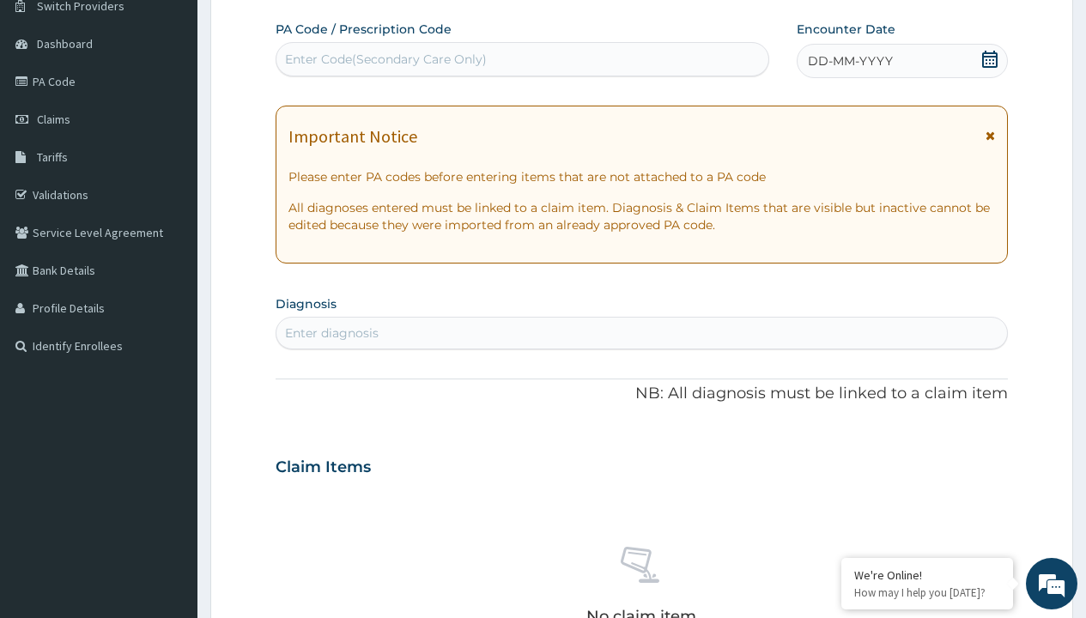
click at [849, 61] on span "DD-MM-YYYY" at bounding box center [850, 60] width 85 height 17
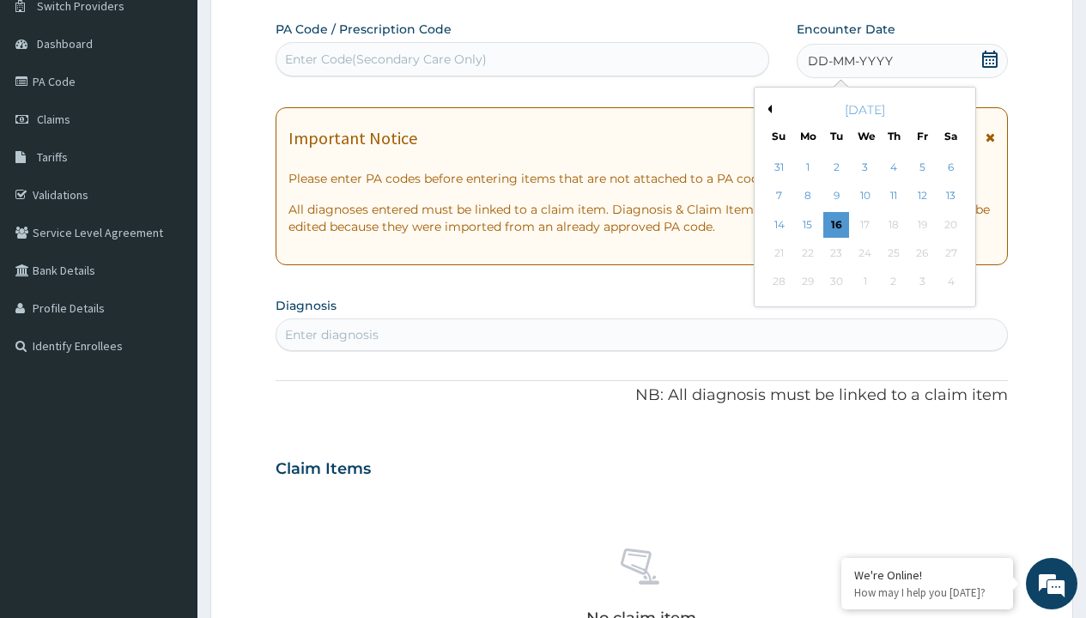
click at [767, 109] on button "Previous Month" at bounding box center [767, 109] width 9 height 9
click at [951, 224] on div "16" at bounding box center [951, 225] width 26 height 26
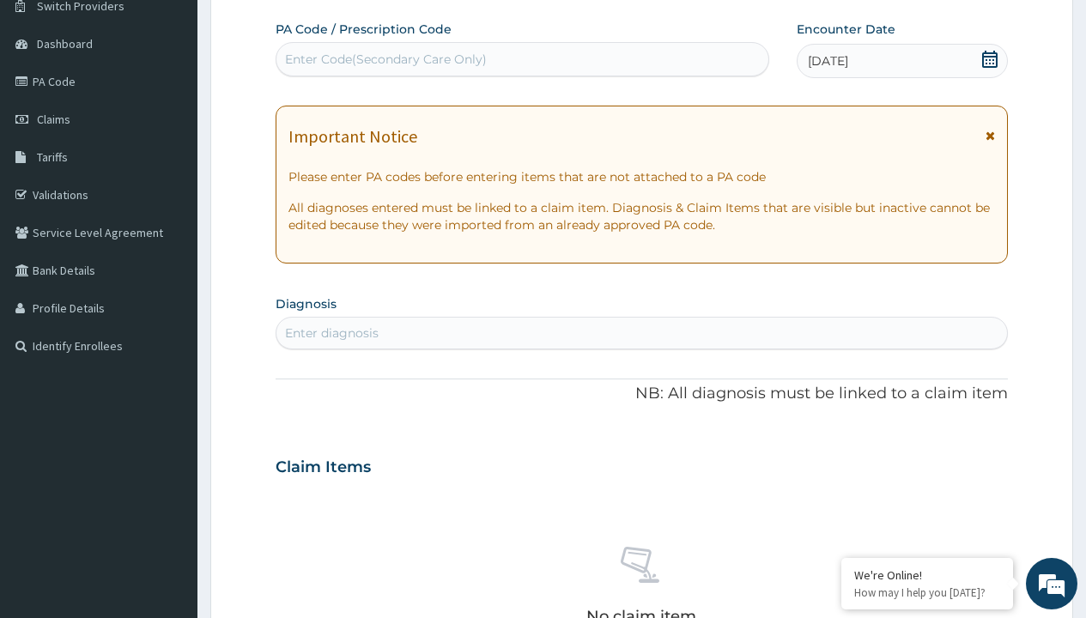
click at [385, 59] on div "Enter Code(Secondary Care Only)" at bounding box center [386, 59] width 202 height 17
type input "PR/3234A6AA"
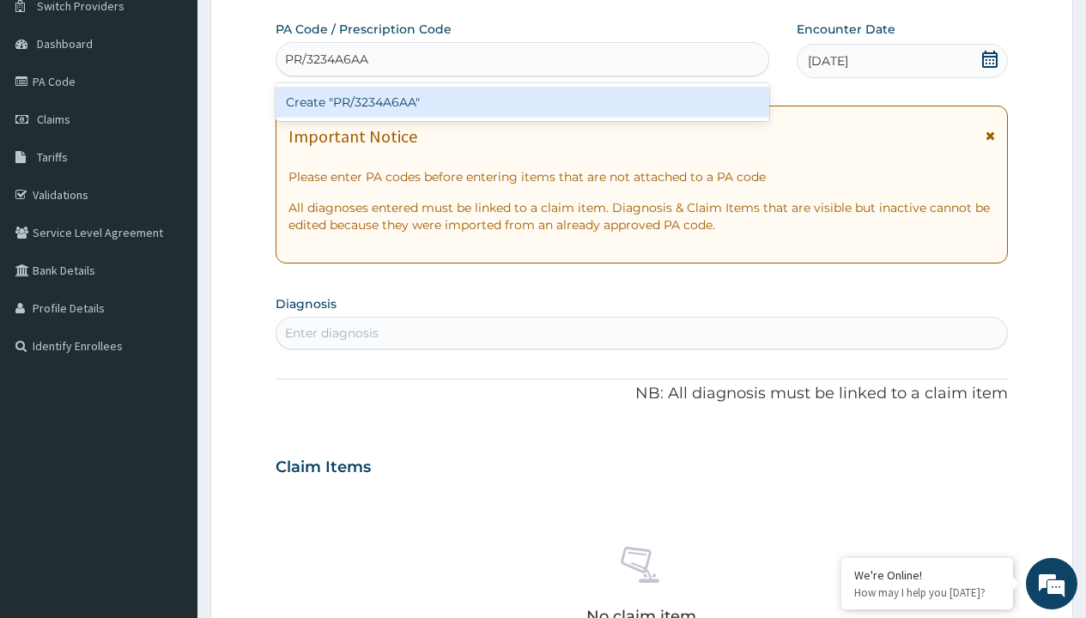
scroll to position [0, 0]
click at [522, 102] on div "Create "PR/3234A6AA"" at bounding box center [522, 102] width 493 height 31
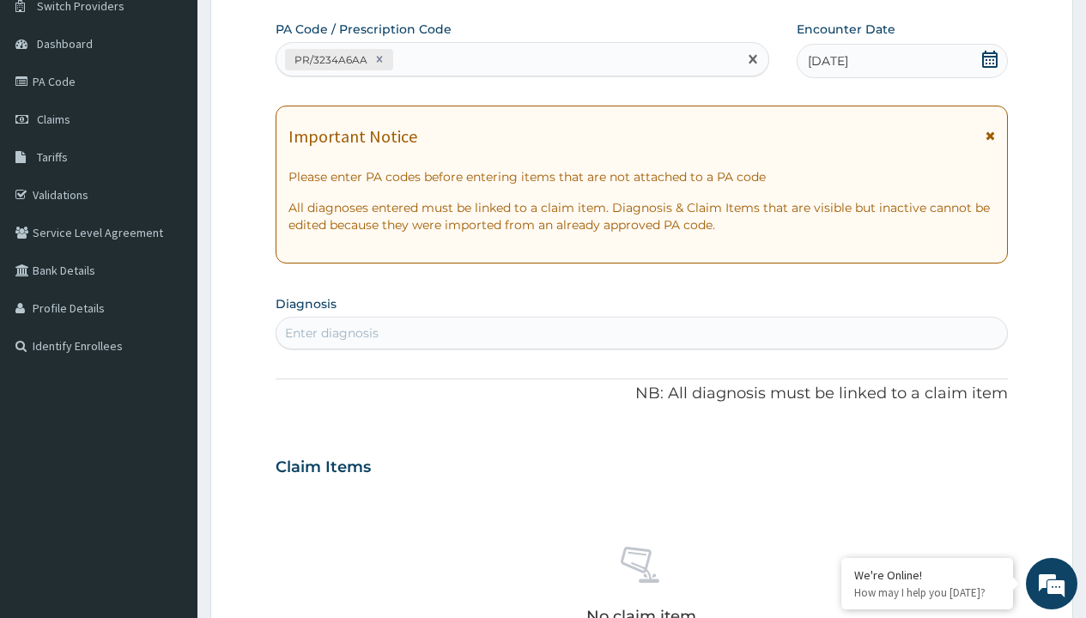
click at [332, 333] on div "Enter diagnosis" at bounding box center [332, 333] width 94 height 17
type input "prescription collected"
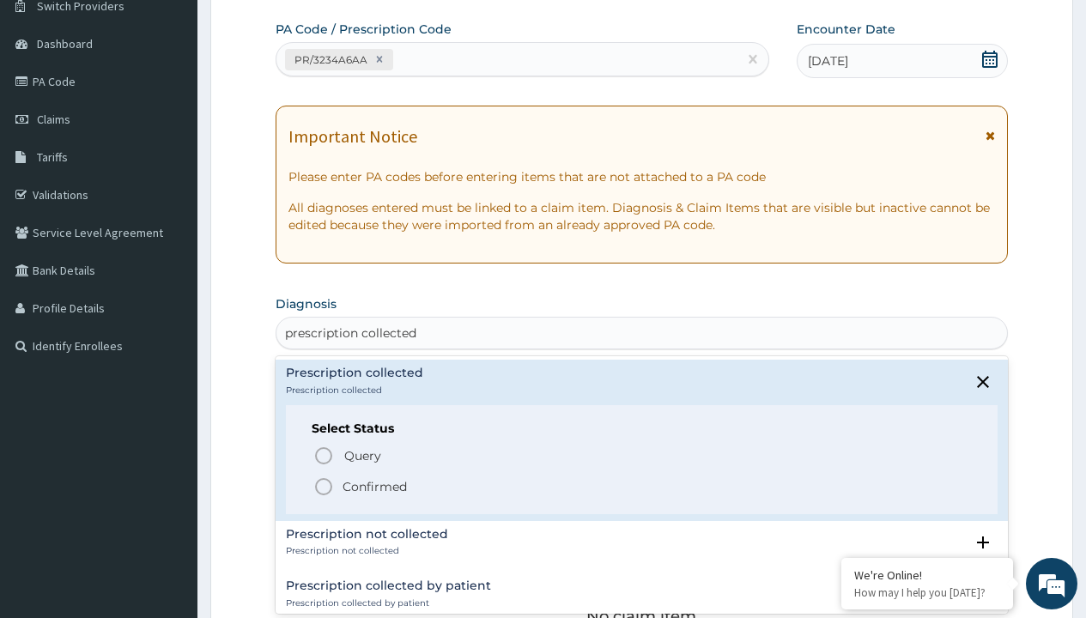
click at [374, 486] on p "Confirmed" at bounding box center [375, 486] width 64 height 17
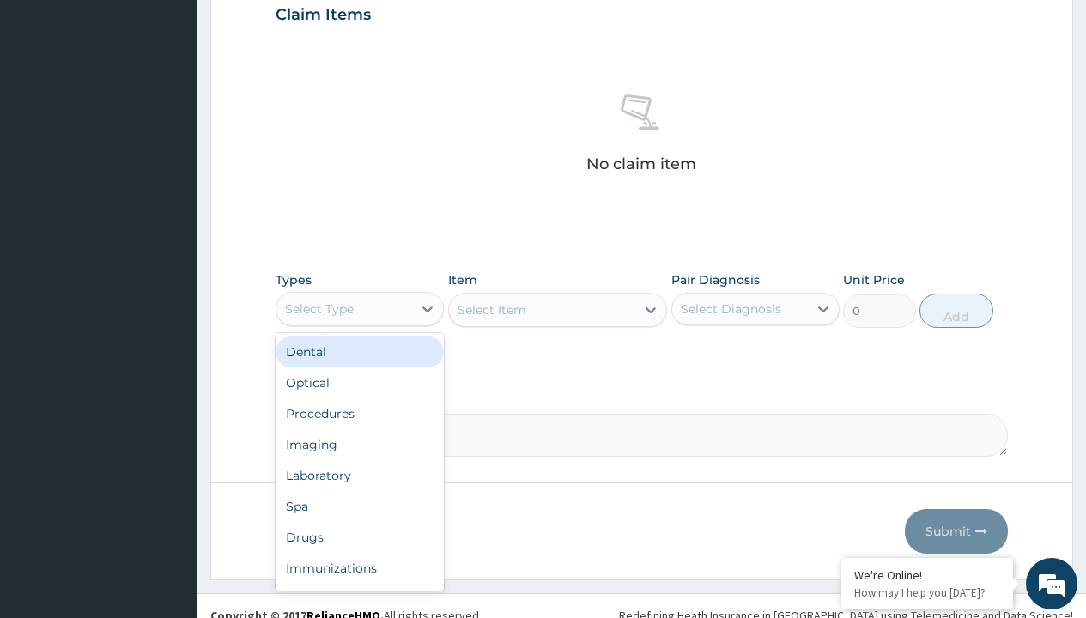
type input "procedures"
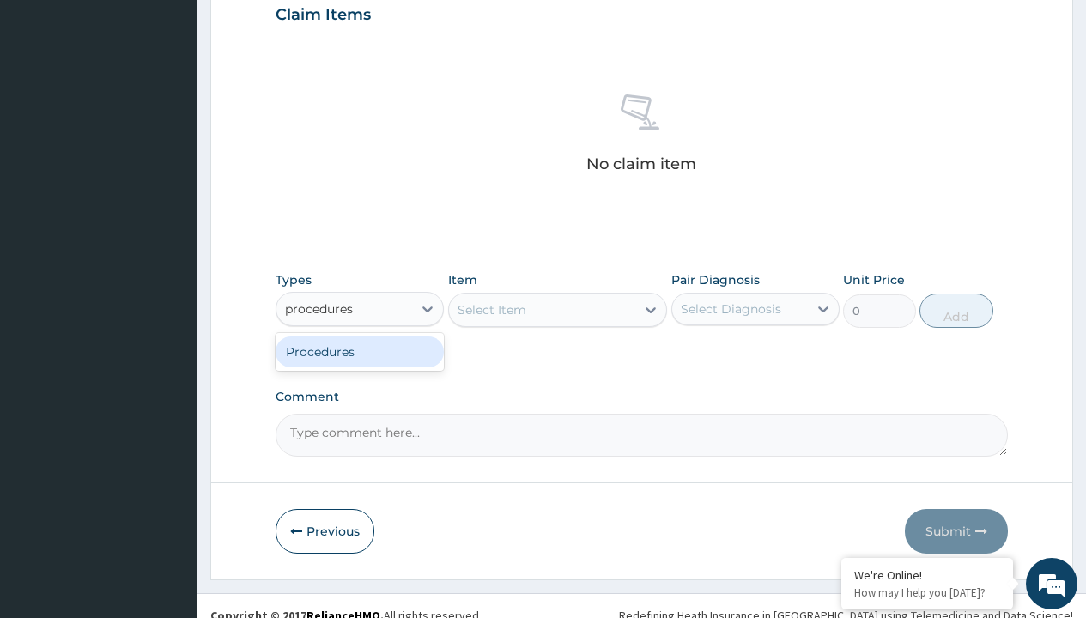
scroll to position [0, 0]
click at [360, 351] on div "Procedures" at bounding box center [360, 352] width 168 height 31
click at [491, 309] on div "Select Item" at bounding box center [492, 309] width 69 height 17
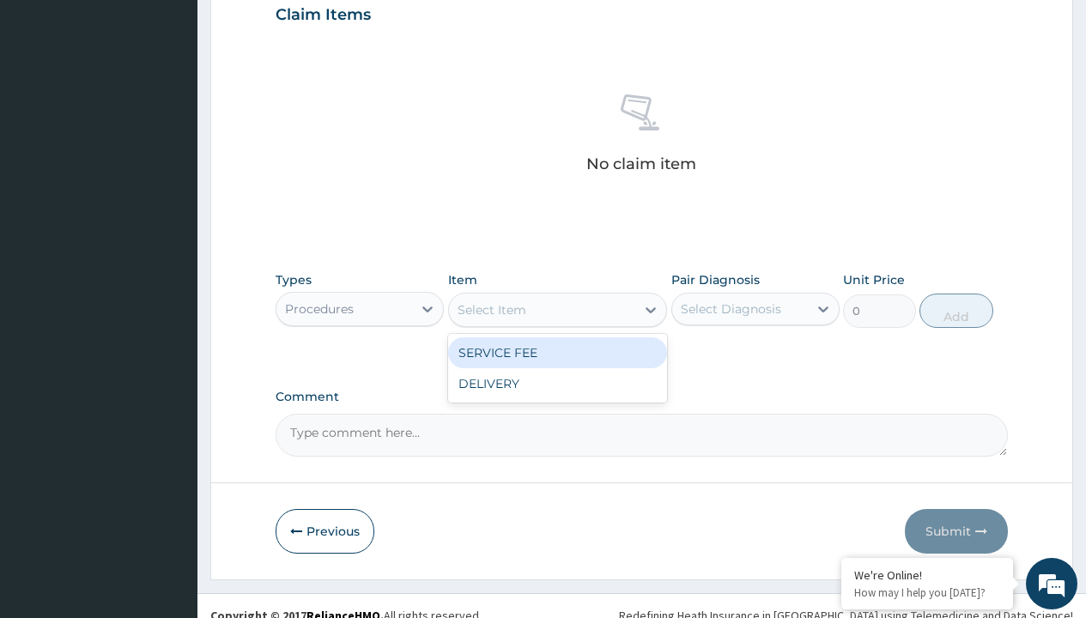
type input "service fee"
click at [557, 352] on div "SERVICE FEE" at bounding box center [558, 353] width 220 height 31
type input "100"
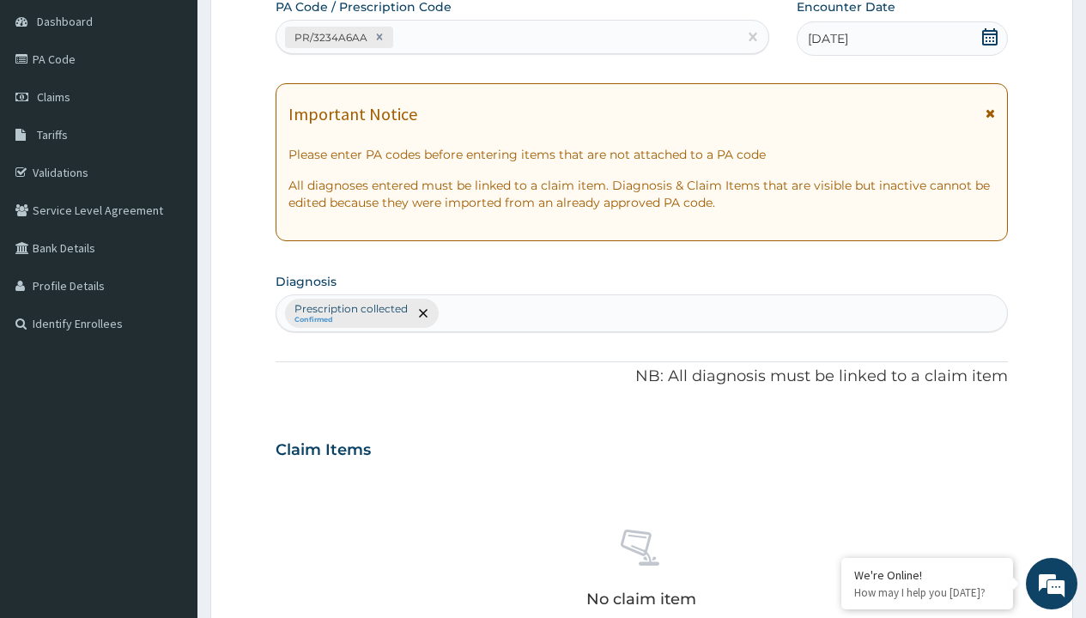
type input "prescription collected"
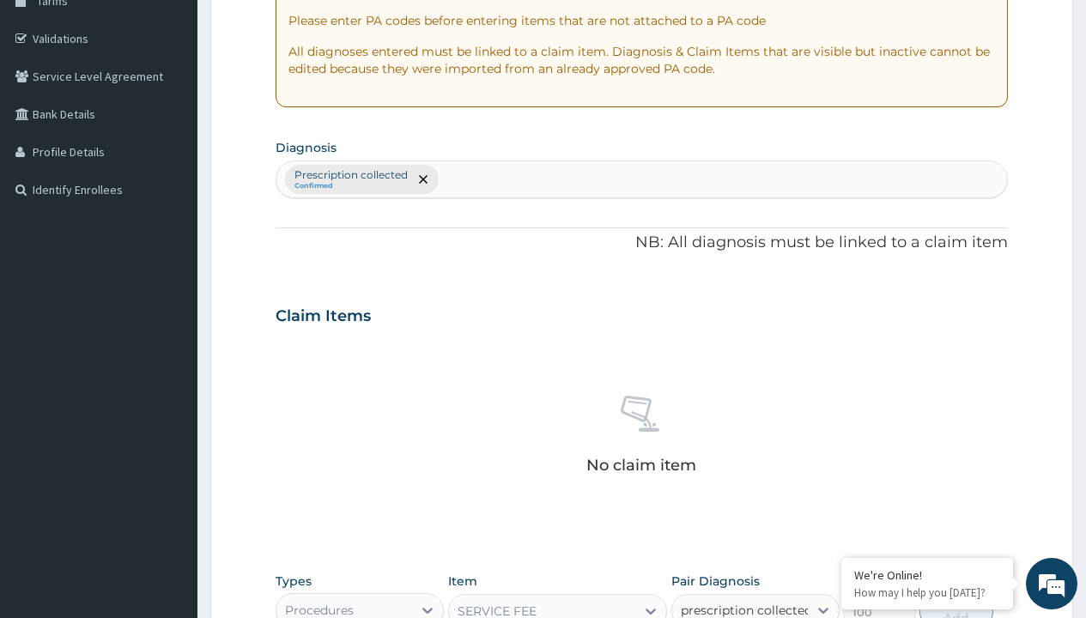
checkbox input "true"
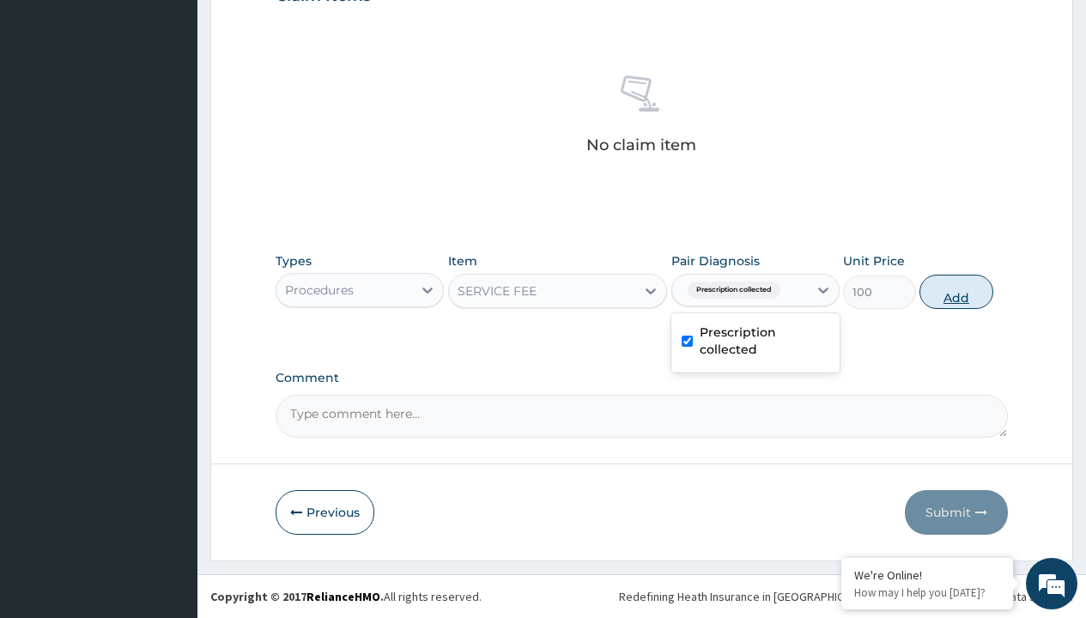
click at [957, 291] on button "Add" at bounding box center [956, 292] width 73 height 34
type input "0"
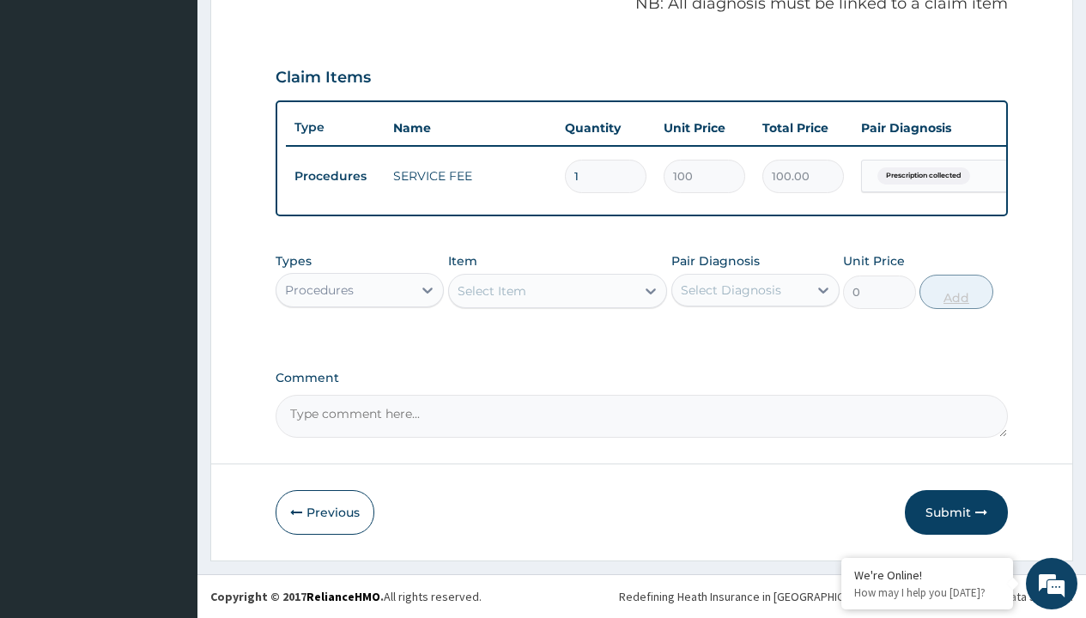
scroll to position [551, 0]
click at [319, 289] on div "Procedures" at bounding box center [319, 290] width 69 height 17
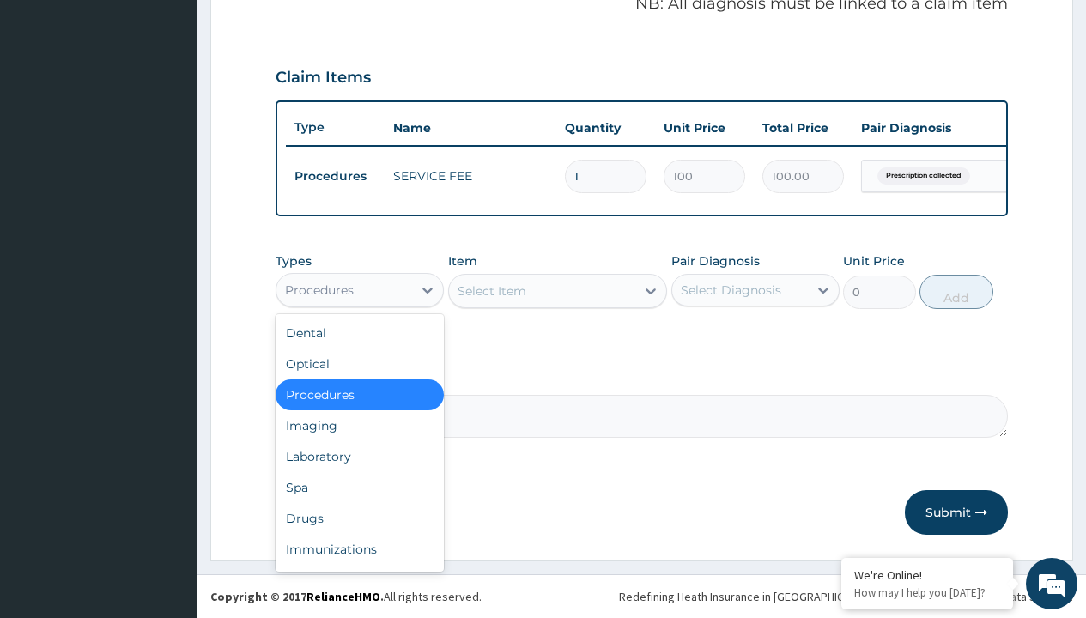
type input "drugs"
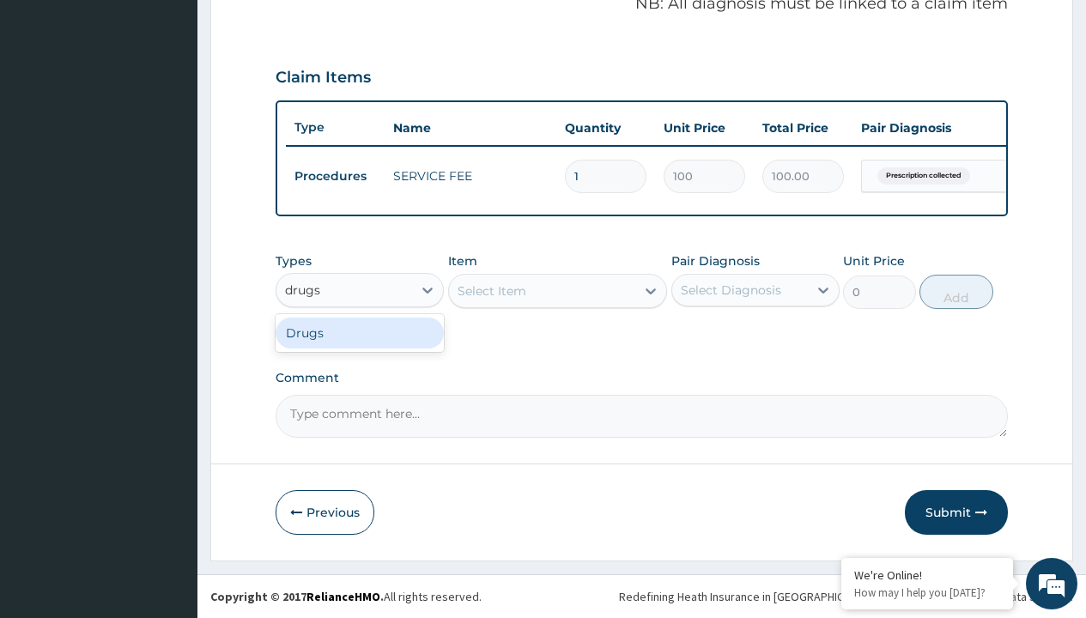
click at [360, 332] on div "Drugs" at bounding box center [360, 333] width 168 height 31
click at [491, 290] on div "Select Item" at bounding box center [558, 291] width 220 height 34
type input "amatem softgel forte tablets 80/480/pack"
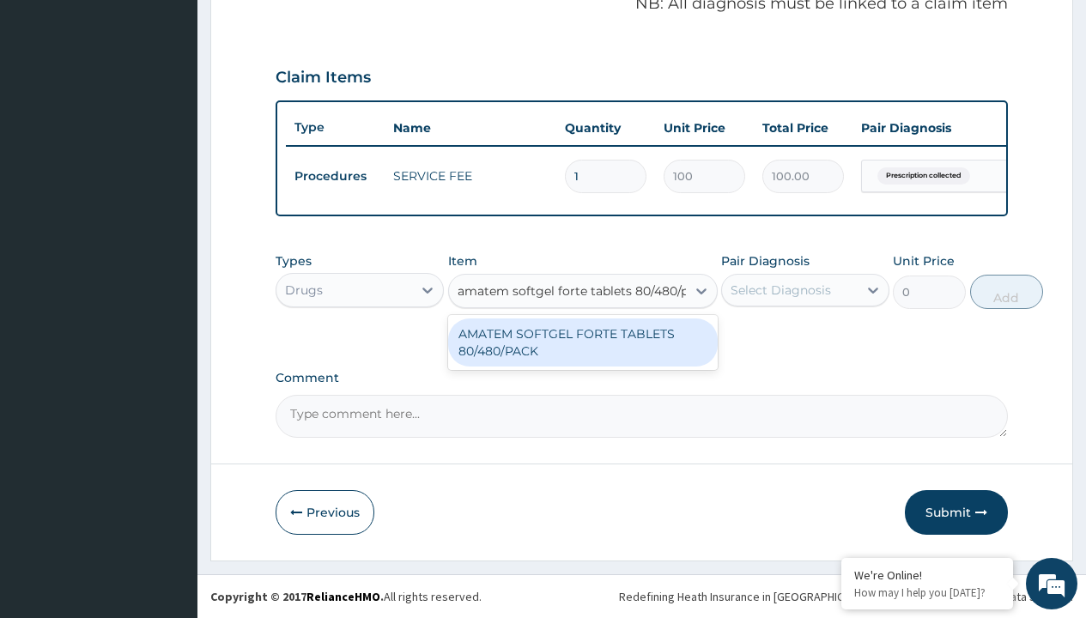
click at [582, 342] on div "AMATEM SOFTGEL FORTE TABLETS 80/480/PACK" at bounding box center [583, 343] width 270 height 48
type input "601.7000122070312"
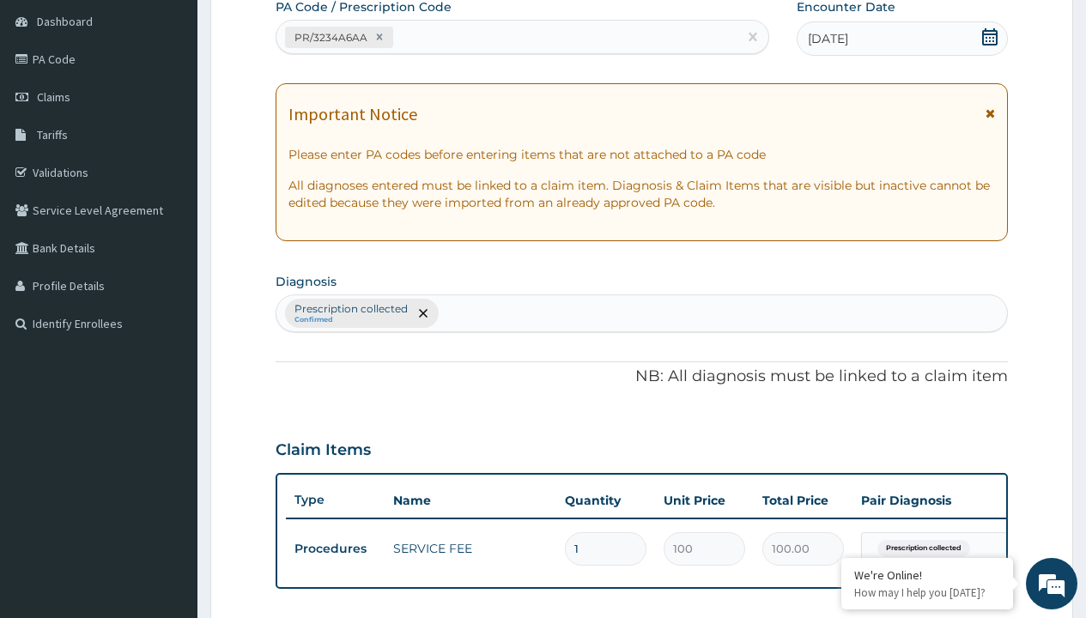
scroll to position [231, 0]
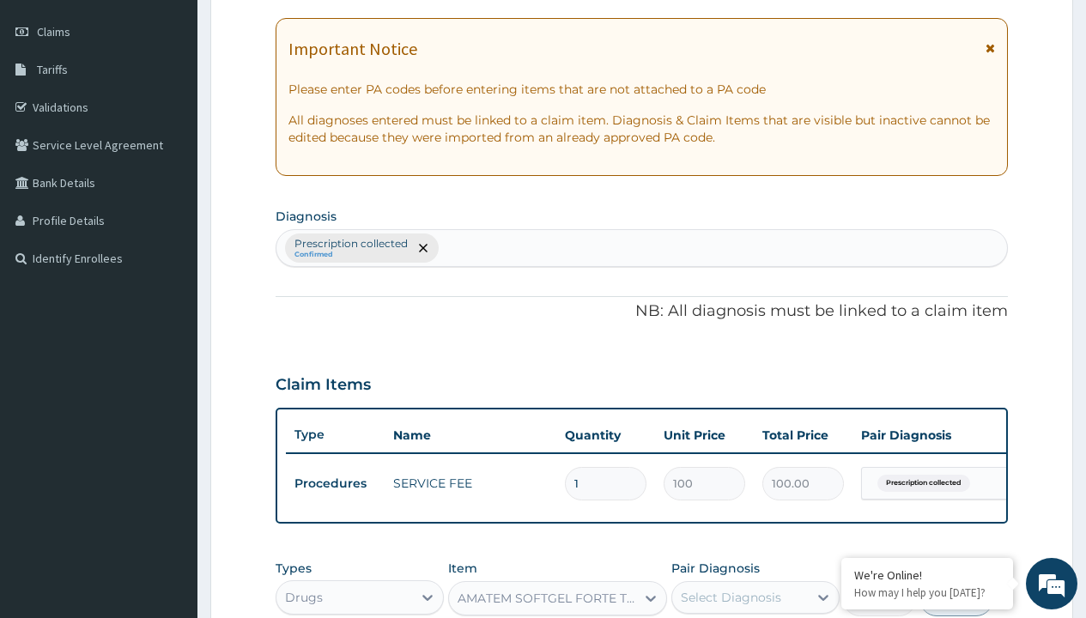
type input "prescription collected"
checkbox input "true"
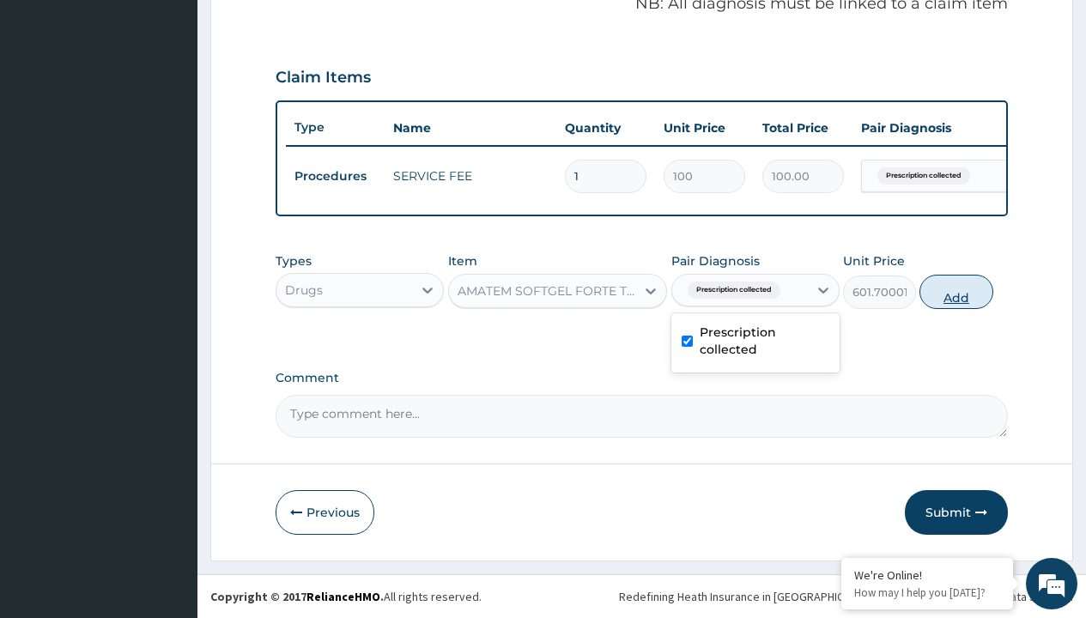
click at [957, 291] on button "Add" at bounding box center [956, 292] width 73 height 34
type input "0"
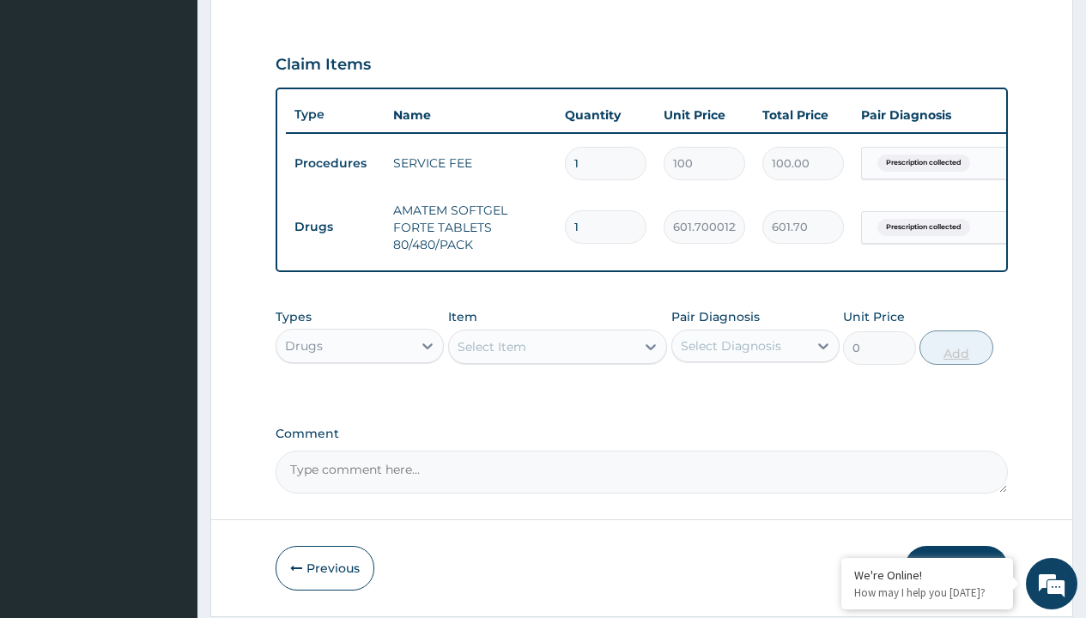
type input "6"
type input "3610.20"
type input "6"
click at [335, 227] on td "Drugs" at bounding box center [335, 227] width 99 height 32
type input "drugs"
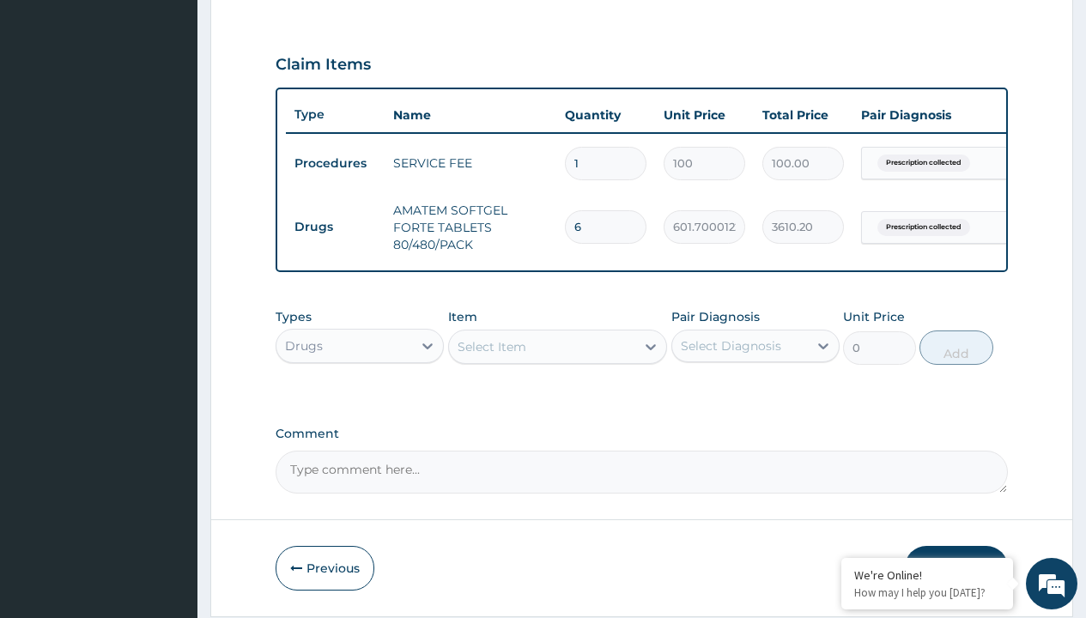
scroll to position [0, 0]
click at [360, 401] on div "Drugs" at bounding box center [360, 389] width 168 height 31
click at [491, 356] on div "Select Item" at bounding box center [492, 346] width 69 height 17
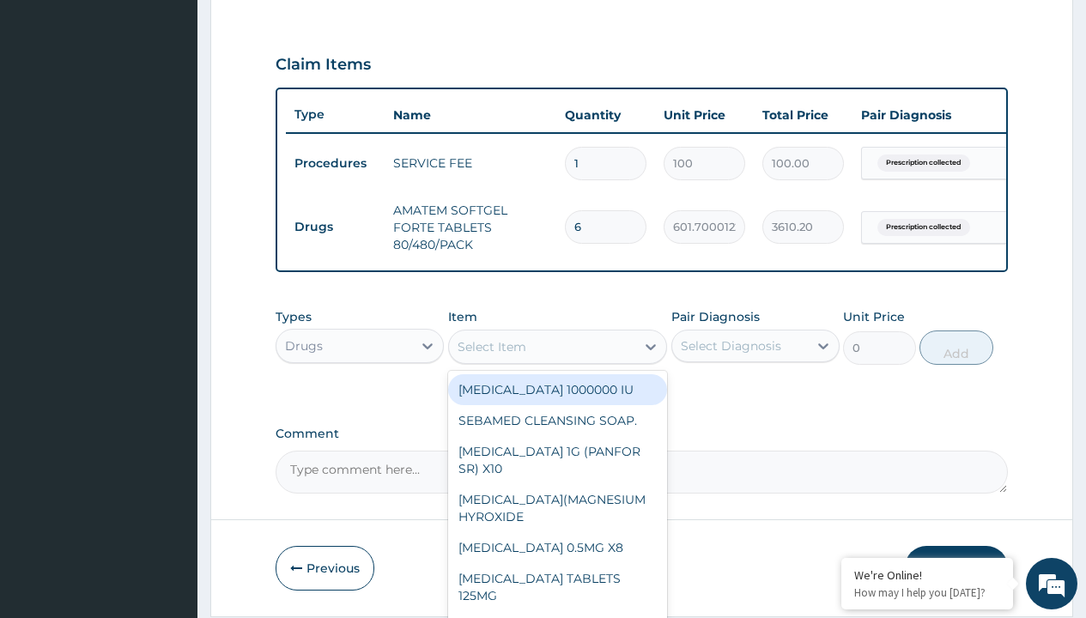
type input "[MEDICAL_DATA] caps 2mg/sach"
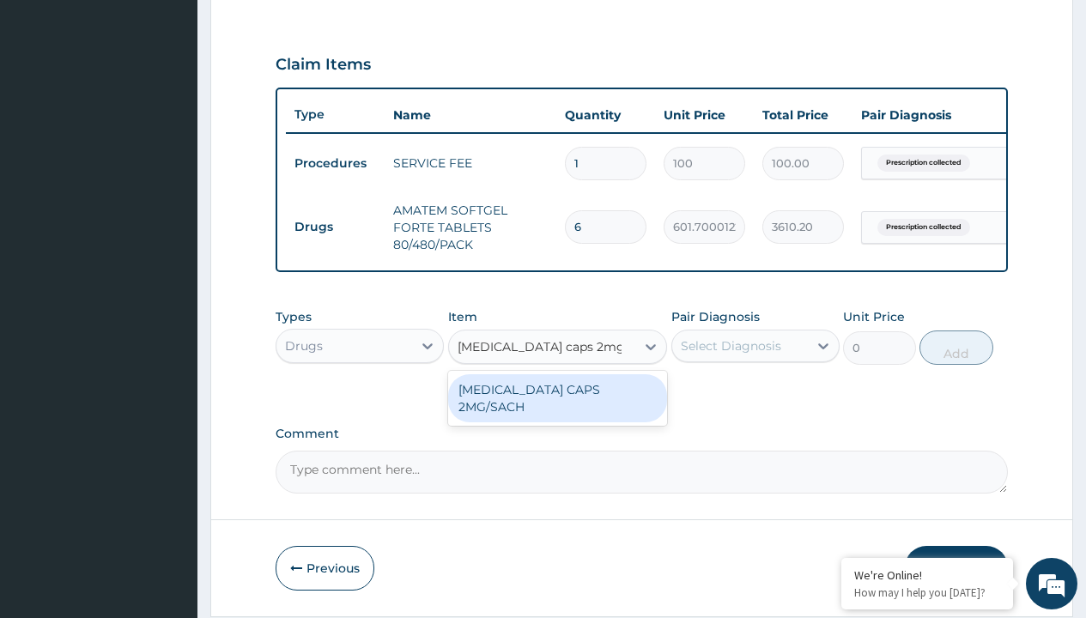
click at [557, 402] on div "[MEDICAL_DATA] CAPS 2MG/SACH" at bounding box center [558, 398] width 220 height 48
type input "420"
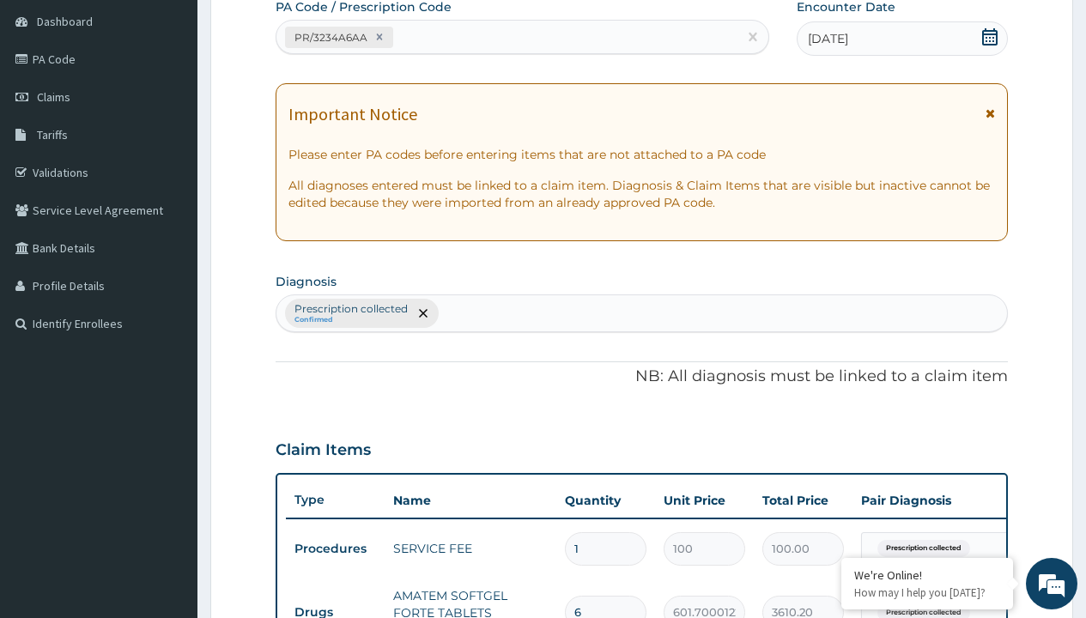
type input "prescription collected"
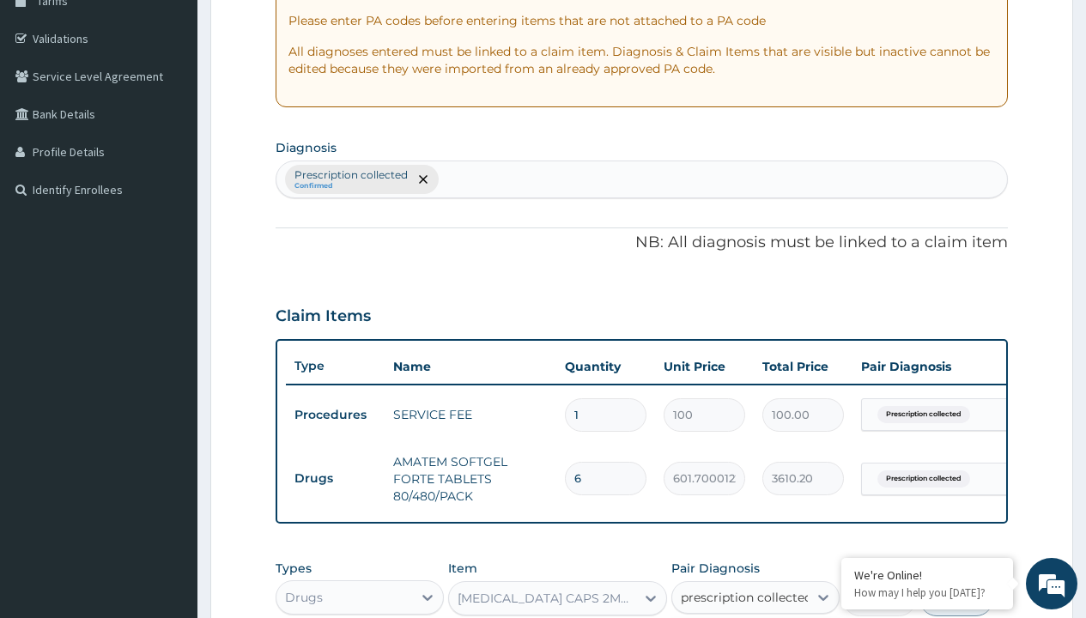
checkbox input "true"
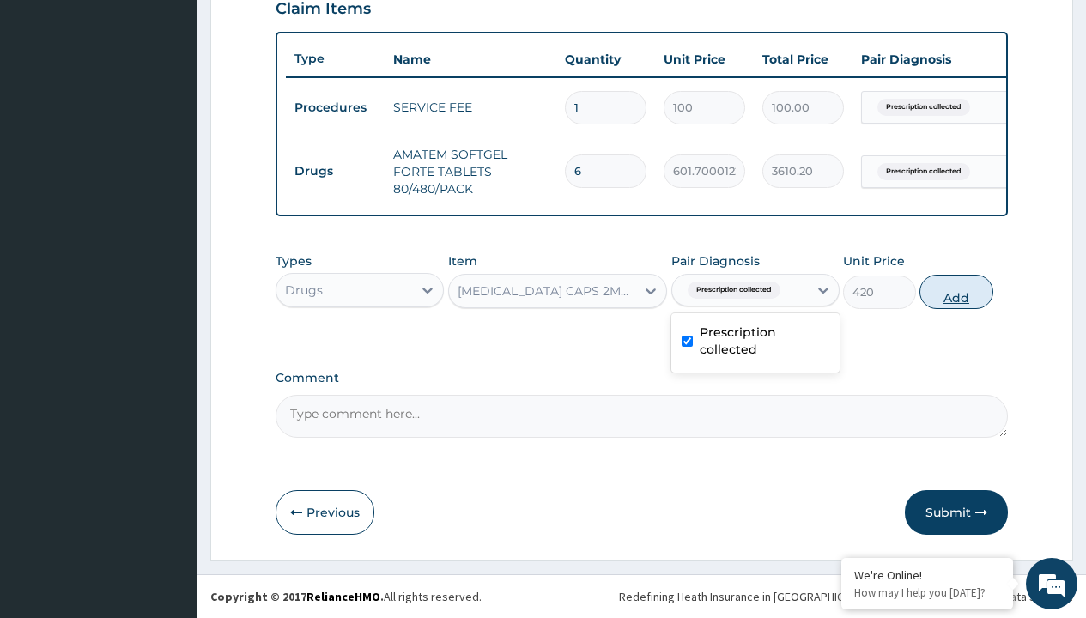
click at [957, 291] on button "Add" at bounding box center [956, 292] width 73 height 34
type input "0"
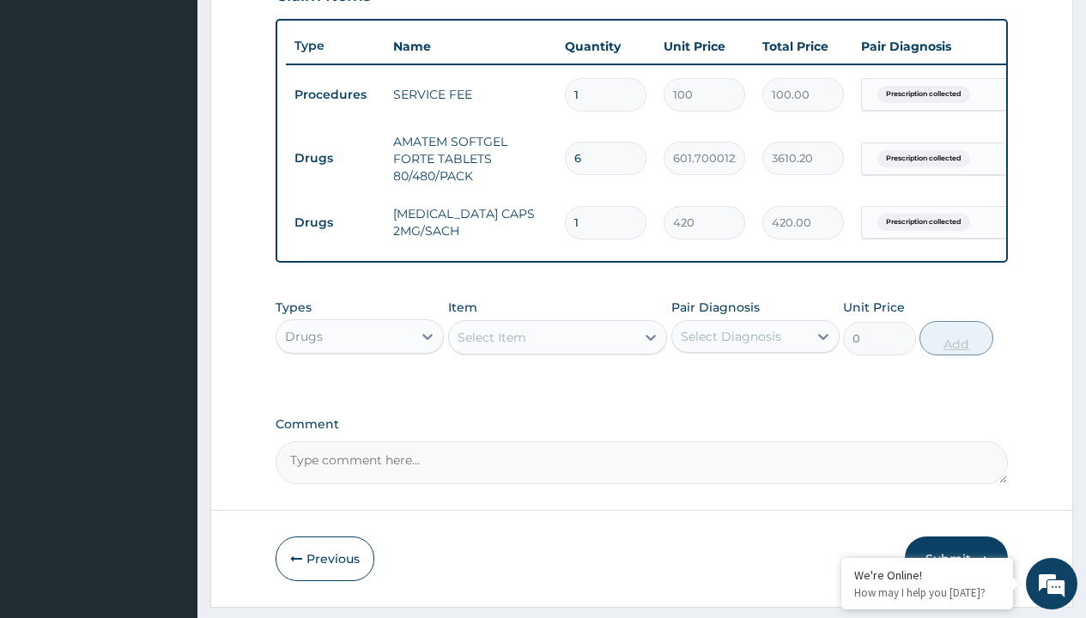
type input "10"
type input "4200.00"
type input "10"
click at [335, 158] on td "Drugs" at bounding box center [335, 159] width 99 height 32
type input "drugs"
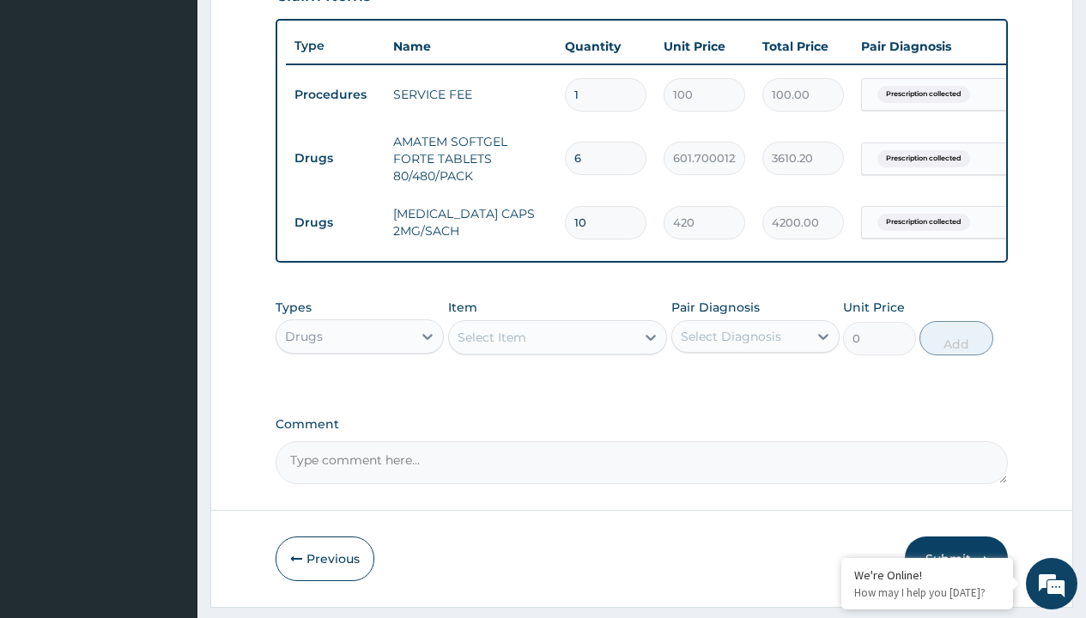
scroll to position [0, 0]
click at [360, 392] on div "Drugs" at bounding box center [360, 379] width 168 height 31
click at [491, 346] on div "Select Item" at bounding box center [492, 337] width 69 height 17
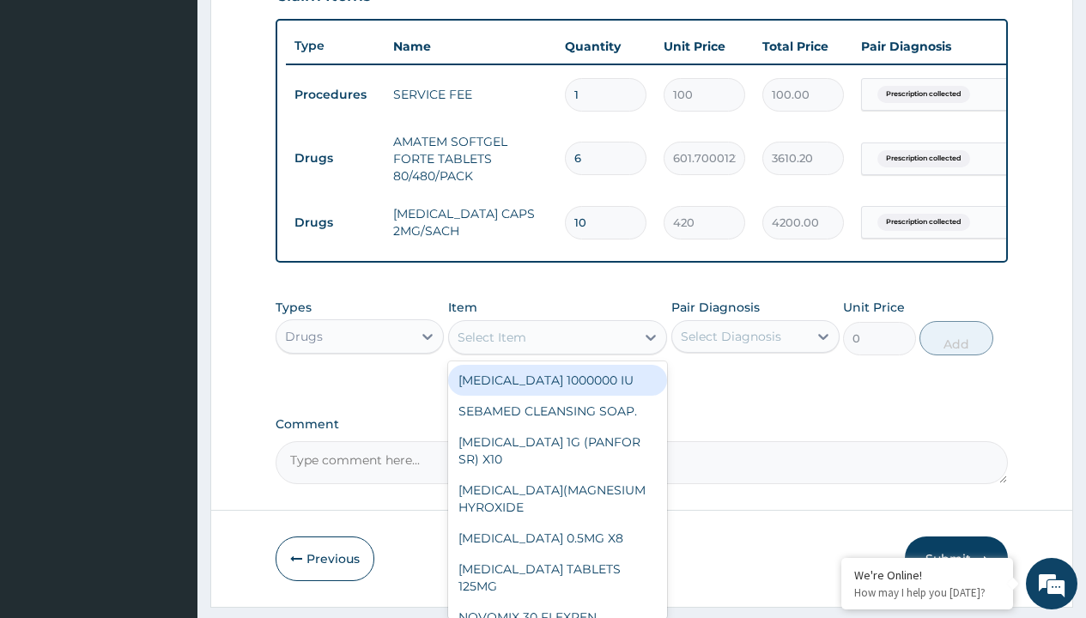
type input "ors/sachet"
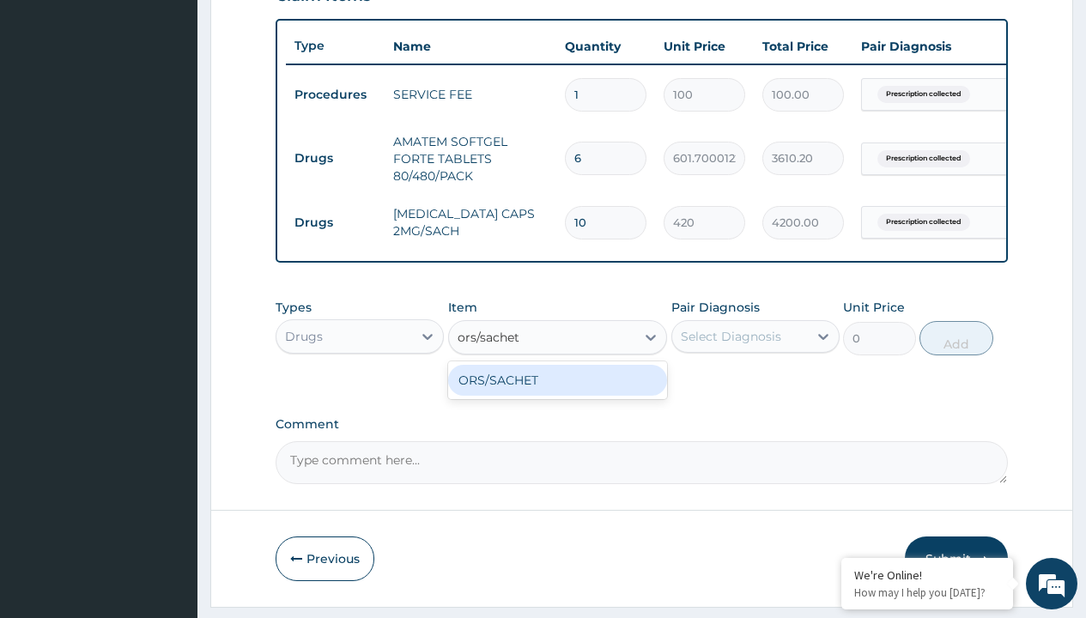
click at [557, 392] on div "ORS/SACHET" at bounding box center [558, 380] width 220 height 31
type input "600"
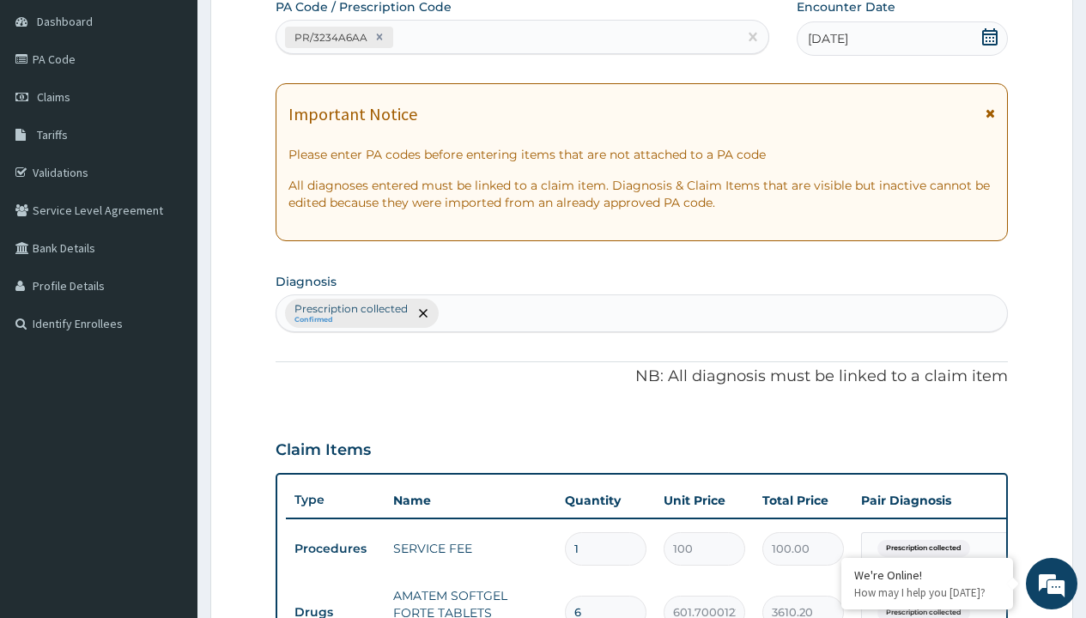
type input "prescription collected"
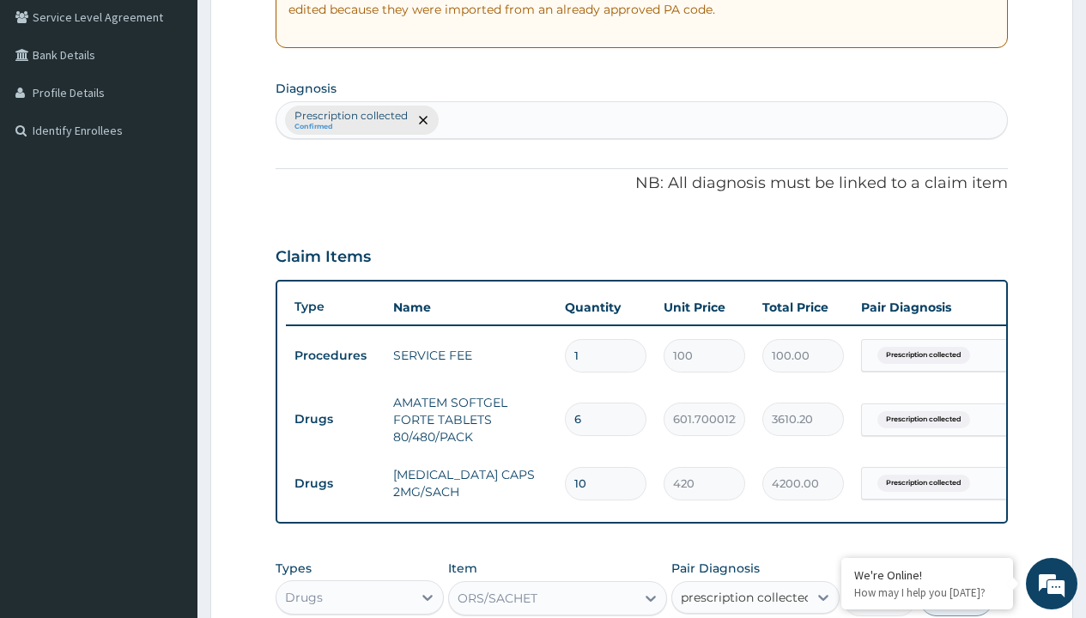
checkbox input "true"
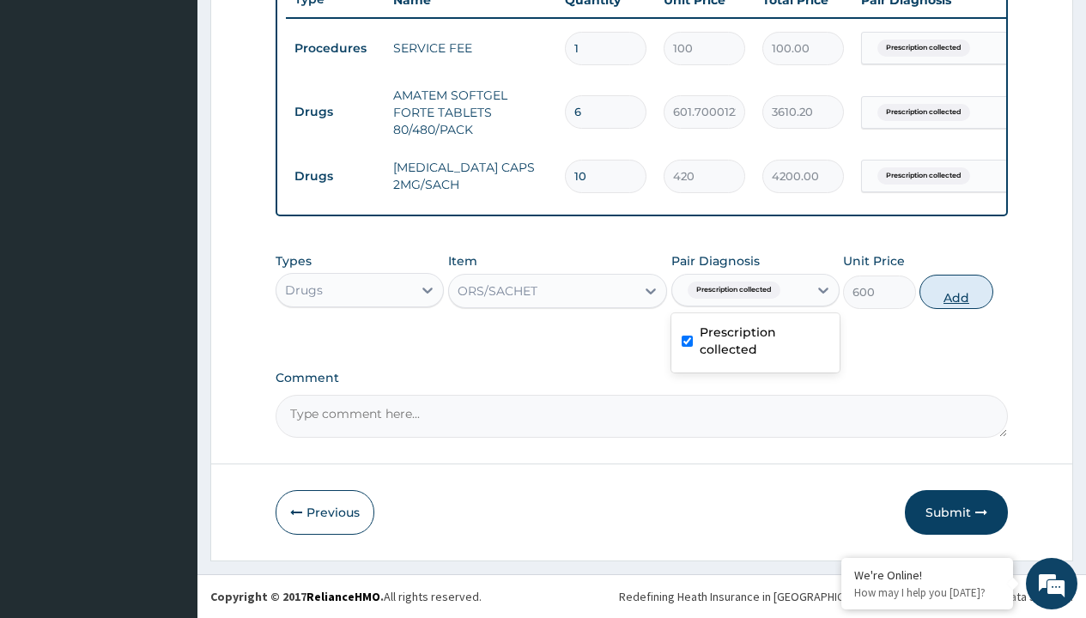
click at [957, 291] on button "Add" at bounding box center [956, 292] width 73 height 34
type input "0"
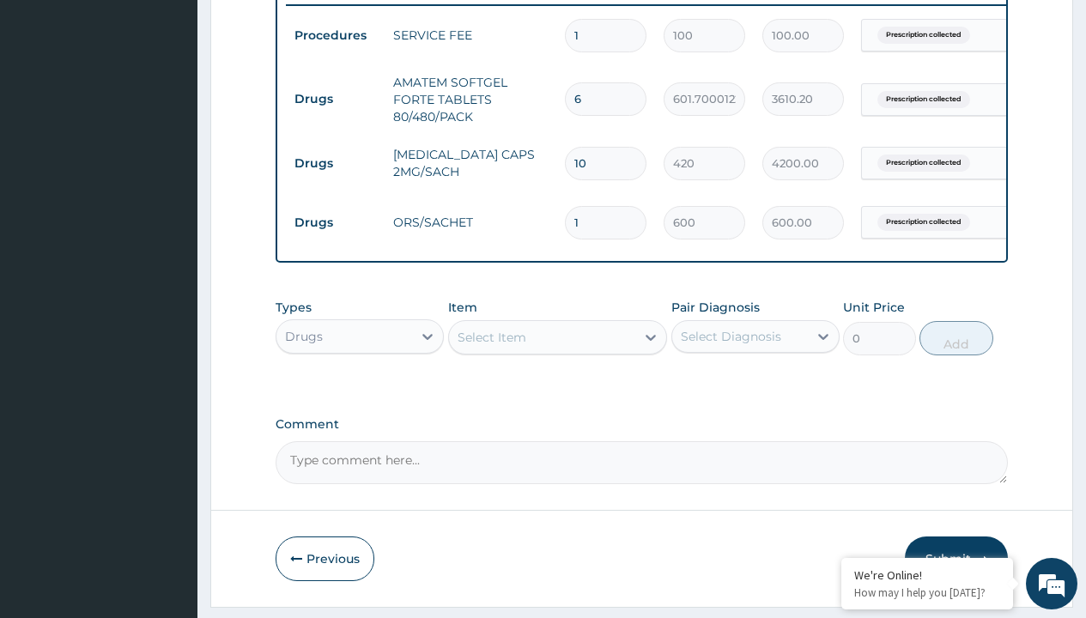
click at [335, 99] on td "Drugs" at bounding box center [335, 99] width 99 height 32
type input "drugs"
click at [360, 392] on div "Drugs" at bounding box center [360, 379] width 168 height 31
click at [491, 346] on div "Select Item" at bounding box center [492, 337] width 69 height 17
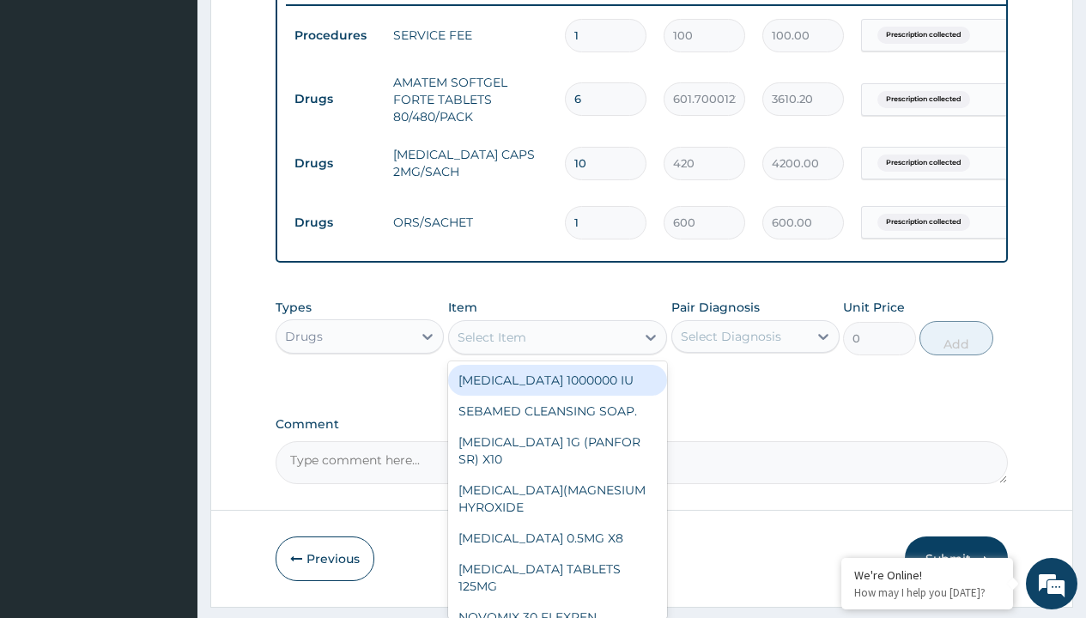
type input "paracetamol 500mg tablet emzor/sach"
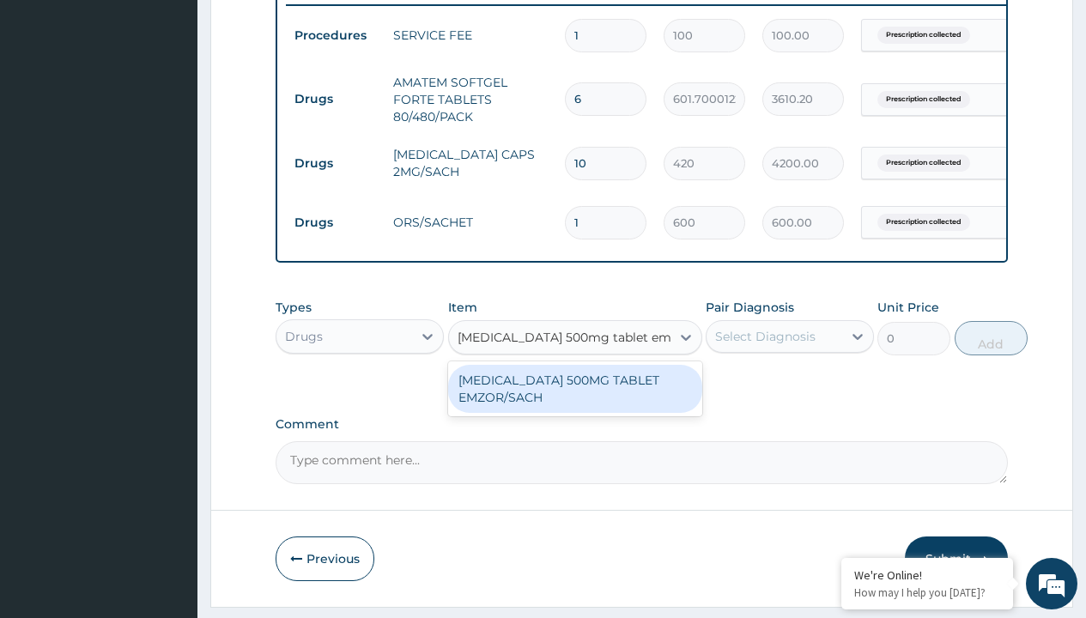
click at [575, 401] on div "[MEDICAL_DATA] 500MG TABLET EMZOR/SACH" at bounding box center [575, 389] width 254 height 48
type input "24"
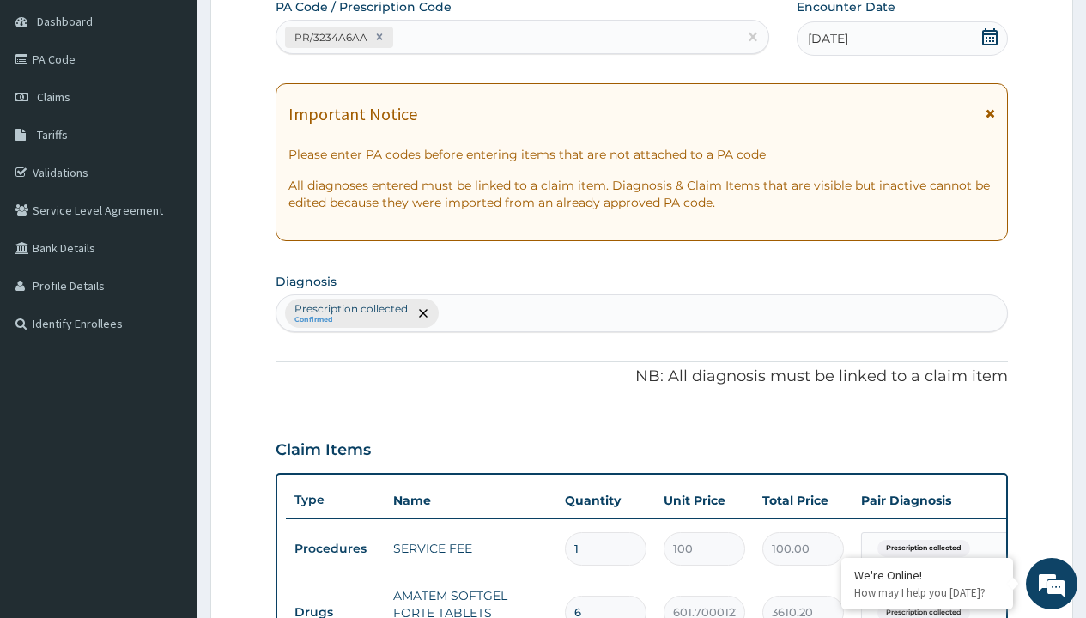
scroll to position [418, 0]
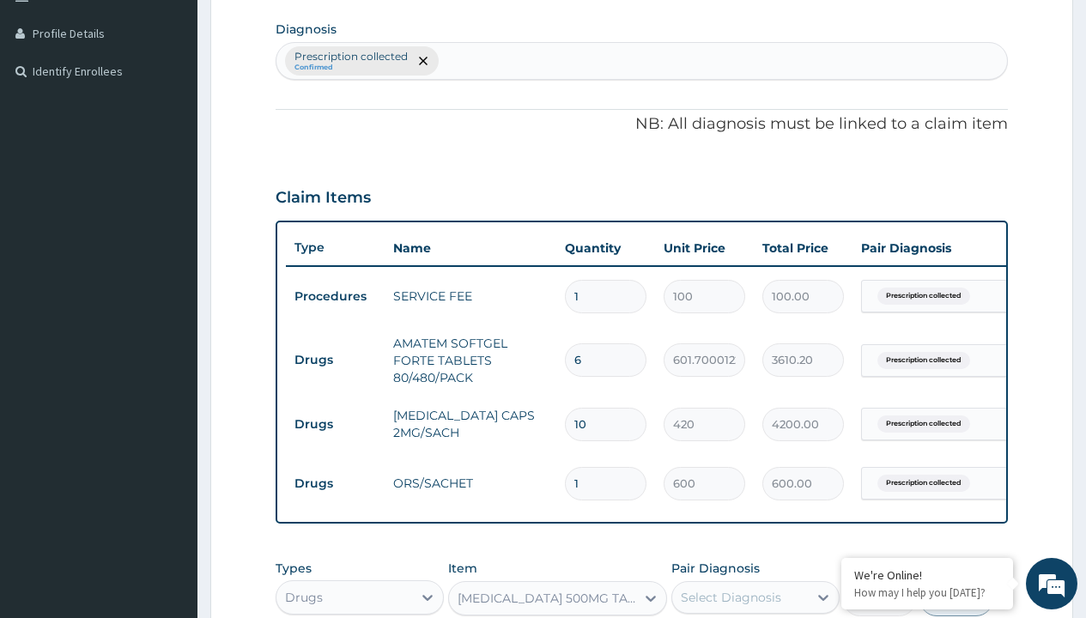
type input "prescription collected"
checkbox input "true"
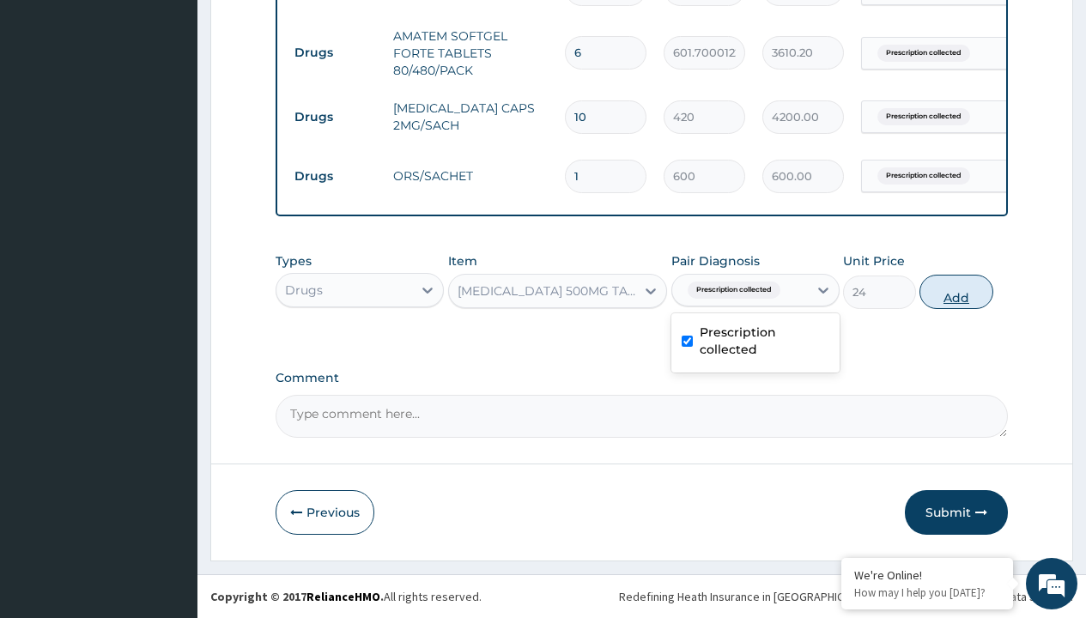
click at [957, 291] on button "Add" at bounding box center [956, 292] width 73 height 34
type input "0"
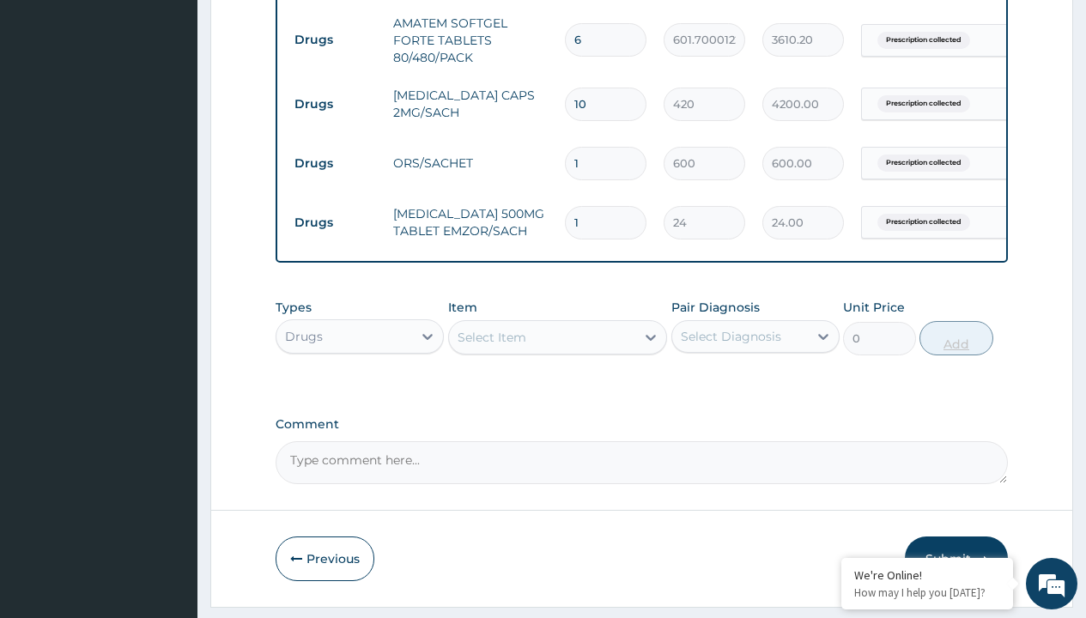
type input "24"
type input "576.00"
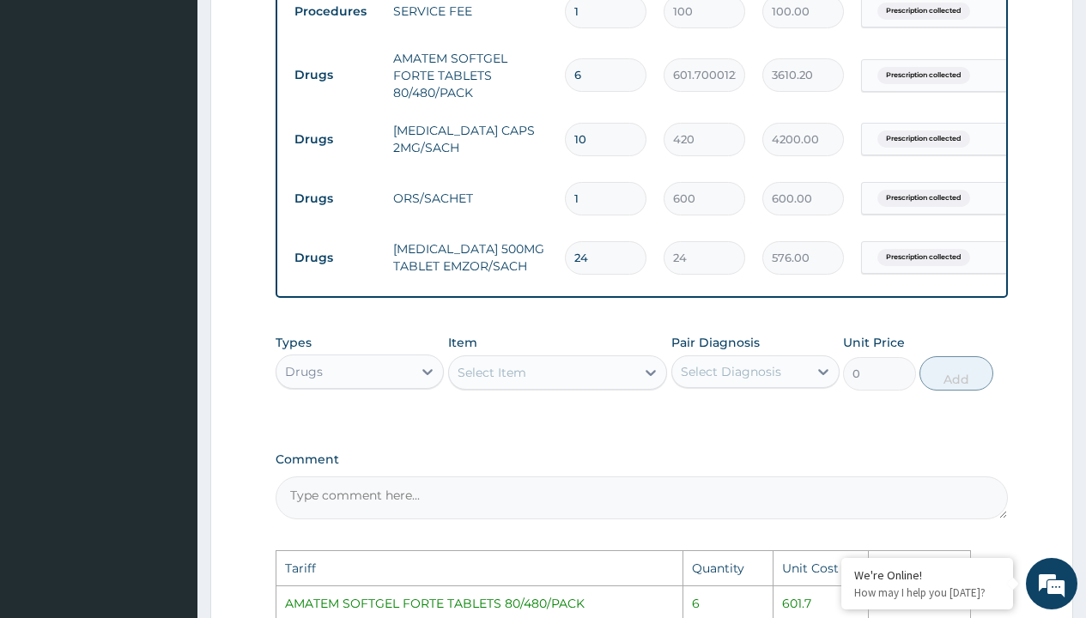
scroll to position [696, 0]
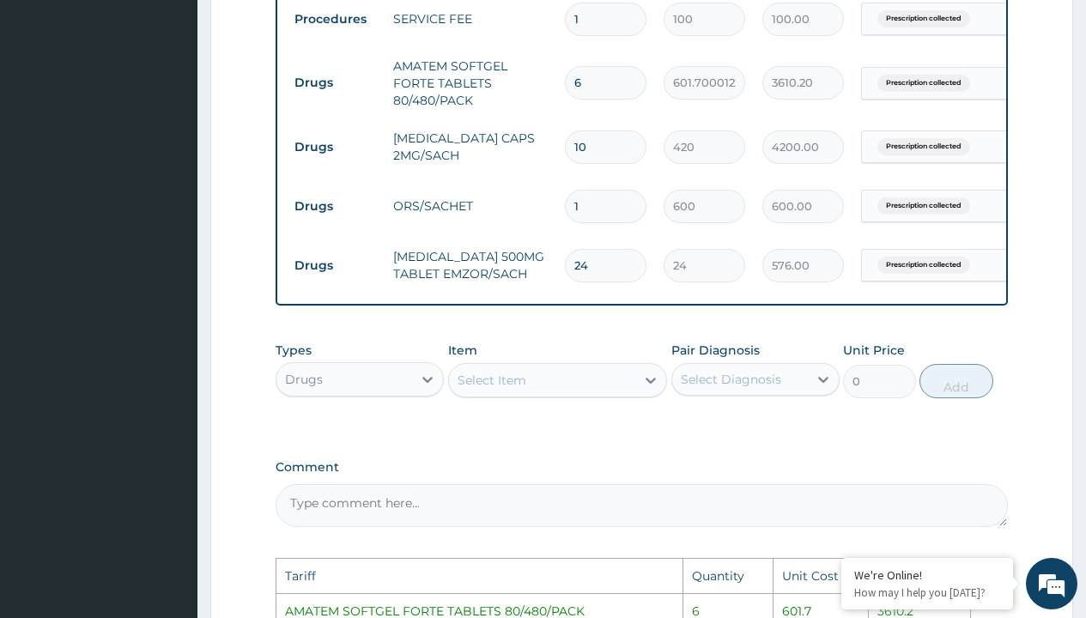
type input "24"
click at [598, 149] on input "10" at bounding box center [606, 147] width 82 height 33
type input "1"
type input "420.00"
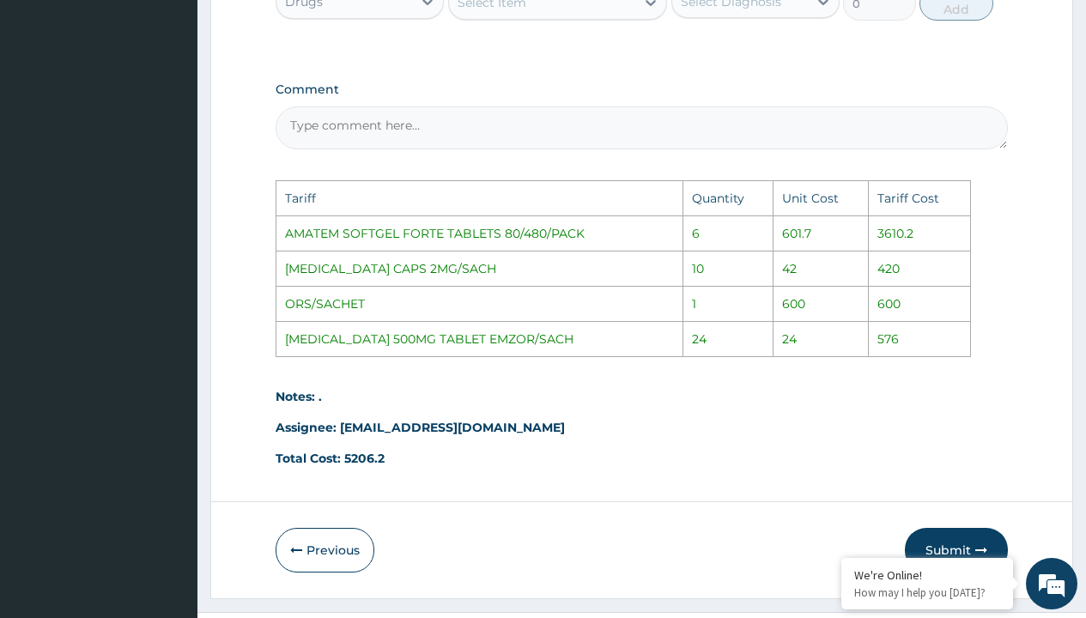
scroll to position [1124, 0]
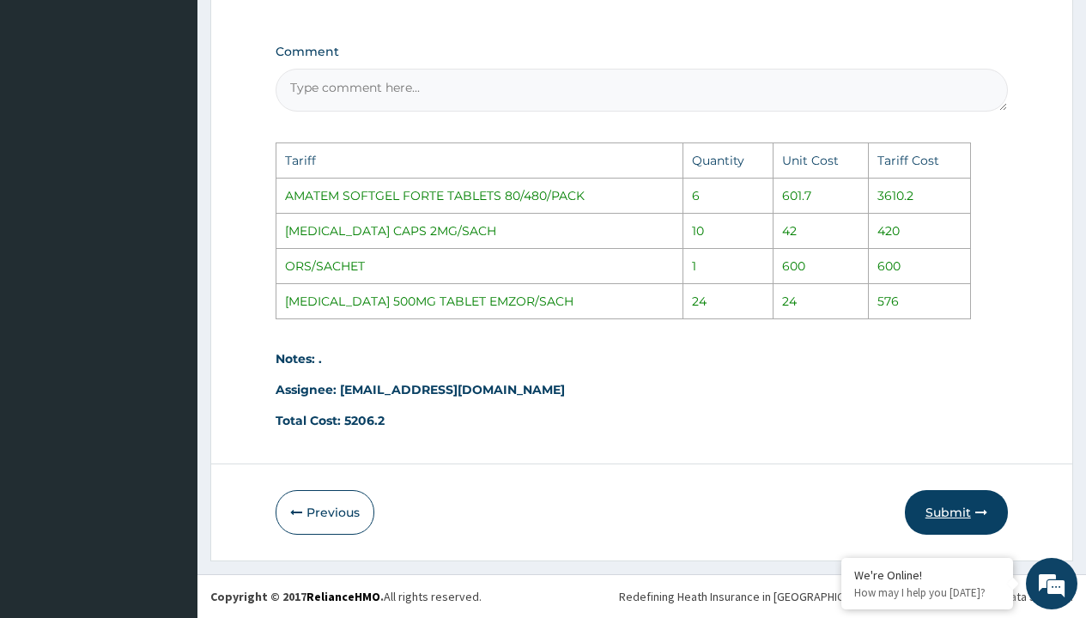
type input "1"
click at [967, 507] on button "Submit" at bounding box center [956, 512] width 103 height 45
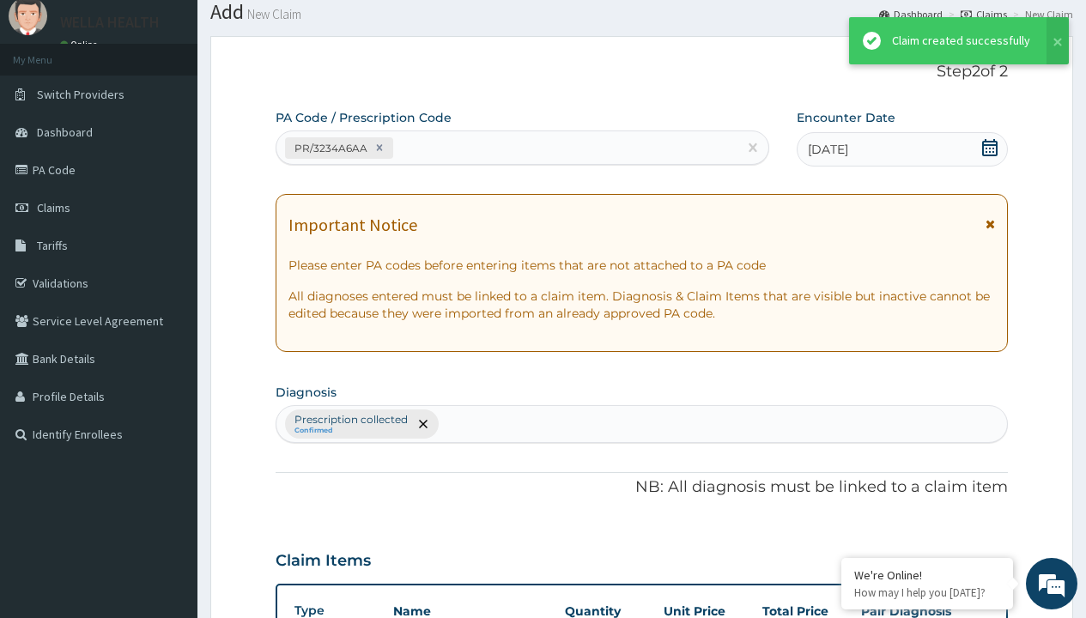
scroll to position [798, 0]
